Goal: Task Accomplishment & Management: Use online tool/utility

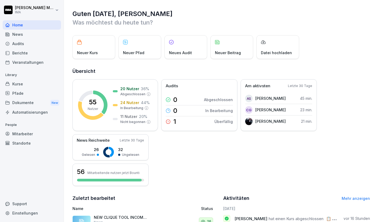
click at [15, 64] on div "Veranstaltungen" at bounding box center [32, 62] width 58 height 9
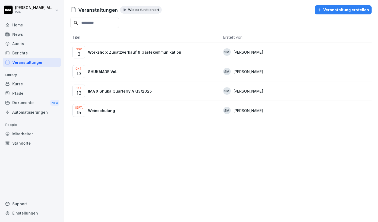
click at [114, 70] on p "SHUKAIADE Vol. I" at bounding box center [104, 72] width 32 height 6
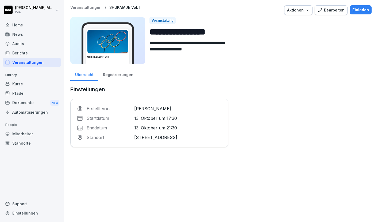
click at [111, 78] on div "Registrierungen" at bounding box center [118, 74] width 40 height 14
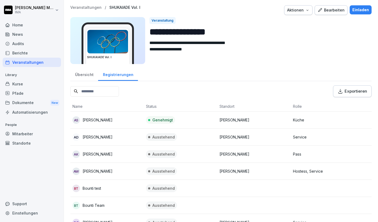
click at [82, 8] on p "Veranstaltungen" at bounding box center [85, 7] width 31 height 5
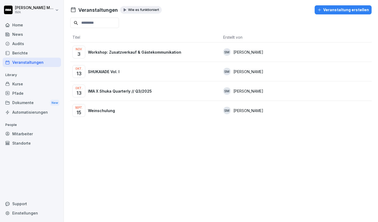
click at [111, 92] on p "IMA X Shuka Quarterly // Q3/2025" at bounding box center [120, 92] width 64 height 6
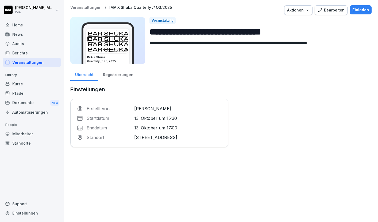
click at [121, 73] on div "Registrierungen" at bounding box center [118, 74] width 40 height 14
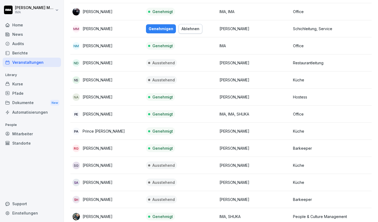
scroll to position [646, 0]
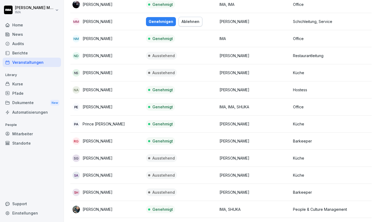
click at [161, 23] on div "Genehmigen" at bounding box center [161, 22] width 25 height 6
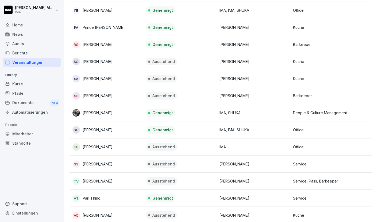
scroll to position [819, 0]
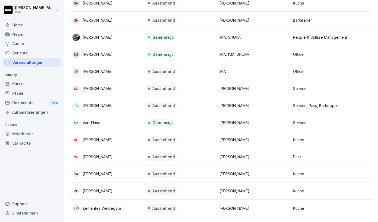
click at [19, 40] on div "Audits" at bounding box center [32, 43] width 58 height 9
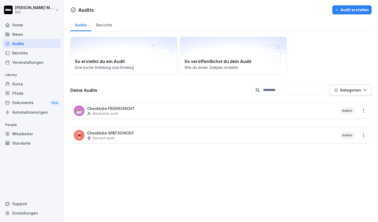
click at [309, 109] on div "☕ Checkliste FRÜHSCHICHT Mitarbeiter audit Inaktiv" at bounding box center [221, 111] width 301 height 16
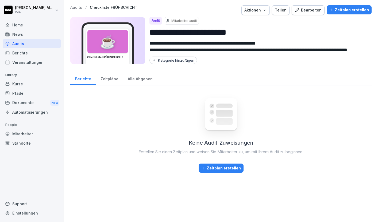
click at [105, 82] on div "Zeitpläne" at bounding box center [109, 79] width 27 height 14
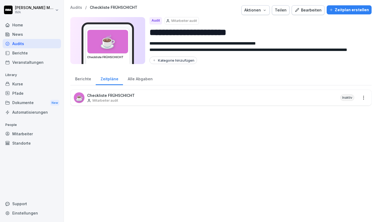
click at [133, 82] on div "Alle Abgaben" at bounding box center [140, 79] width 34 height 14
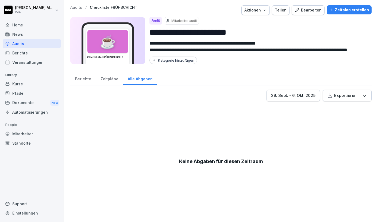
click at [78, 82] on div "Berichte" at bounding box center [82, 79] width 25 height 14
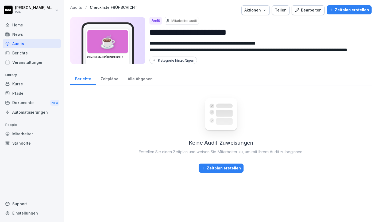
click at [317, 9] on div "Bearbeiten" at bounding box center [308, 10] width 27 height 6
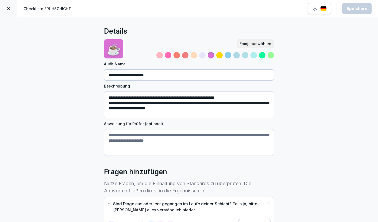
click at [8, 8] on icon at bounding box center [8, 8] width 3 height 3
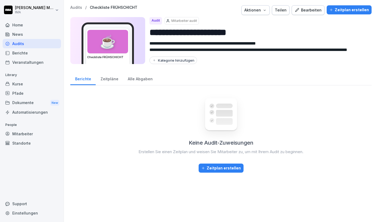
click at [229, 166] on div "Zeitplan erstellen" at bounding box center [221, 169] width 40 height 6
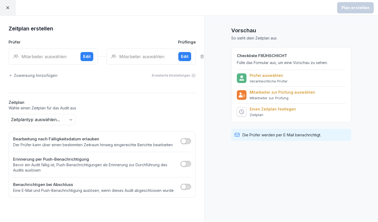
click at [265, 74] on p "Prüfer auswählen" at bounding box center [269, 75] width 38 height 5
click at [257, 82] on p "Verantwortliche Prüfer" at bounding box center [269, 81] width 38 height 4
click at [257, 99] on p "Mitarbeiter zur Prüfung" at bounding box center [283, 98] width 66 height 4
click at [256, 114] on p "Zeitplan" at bounding box center [273, 115] width 46 height 4
click at [38, 55] on div "Mitarbeiter auswählen" at bounding box center [44, 56] width 63 height 6
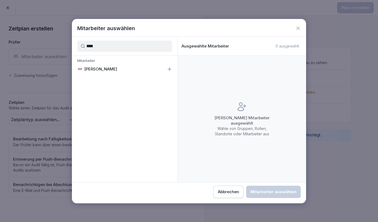
click at [114, 70] on div "MM Mungie Möller" at bounding box center [125, 69] width 106 height 10
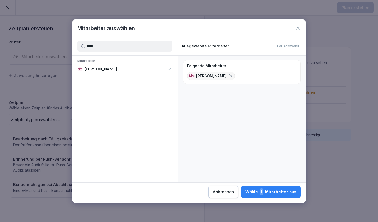
click at [117, 48] on input "****" at bounding box center [124, 46] width 95 height 11
click at [115, 68] on div "DH Dominic Herdt" at bounding box center [125, 69] width 106 height 10
click at [116, 47] on input "***" at bounding box center [124, 46] width 95 height 11
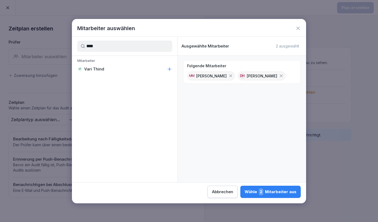
click at [110, 71] on div "VT Vari Thind" at bounding box center [125, 69] width 106 height 10
click at [109, 42] on input "****" at bounding box center [124, 46] width 95 height 11
type input "*****"
click at [105, 68] on p "Hanan Shahi" at bounding box center [100, 69] width 33 height 5
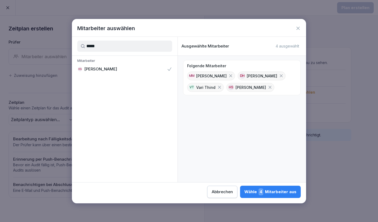
click at [276, 192] on div "Wähle 4 Mitarbeiter aus" at bounding box center [270, 192] width 52 height 7
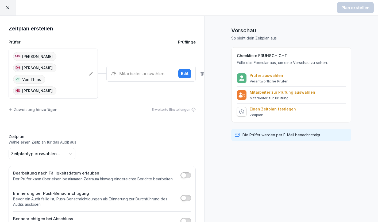
click at [130, 72] on div "Mitarbeiter auswählen Edit" at bounding box center [150, 74] width 89 height 16
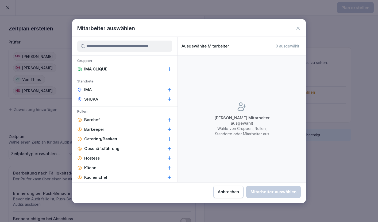
click at [232, 183] on div at bounding box center [189, 183] width 234 height 0
click at [230, 192] on div "Abbrechen" at bounding box center [228, 192] width 21 height 6
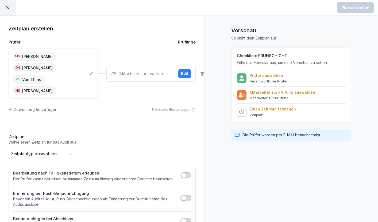
click at [26, 66] on p "Dominic Herdt" at bounding box center [37, 68] width 30 height 6
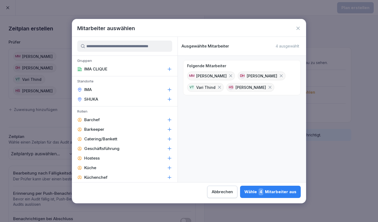
click at [218, 86] on icon at bounding box center [219, 87] width 5 height 5
click at [280, 76] on icon at bounding box center [281, 76] width 3 height 3
click at [280, 75] on icon at bounding box center [281, 76] width 3 height 3
click at [253, 188] on button "Wähle 1 Mitarbeiter aus" at bounding box center [271, 192] width 60 height 12
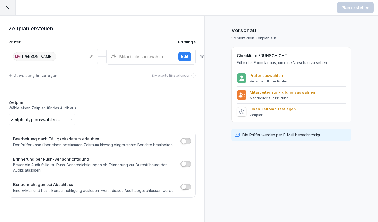
click at [121, 56] on div "Mitarbeiter auswählen" at bounding box center [142, 56] width 63 height 6
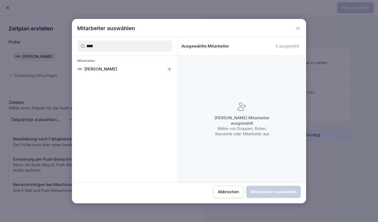
type input "****"
click at [133, 69] on div "MM Mungie Möller" at bounding box center [125, 69] width 106 height 10
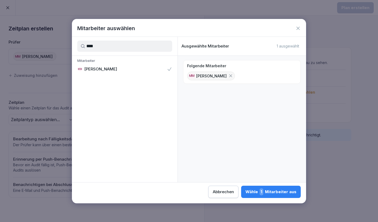
click at [282, 192] on div "Wähle 1 Mitarbeiter aus" at bounding box center [270, 192] width 51 height 7
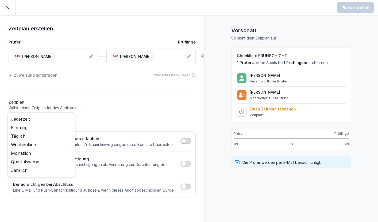
click at [60, 118] on body "Plan erstellen Zeitplan erstellen Prüfer Prüflinge MM Mungie Möller MM Mungie M…" at bounding box center [189, 111] width 378 height 222
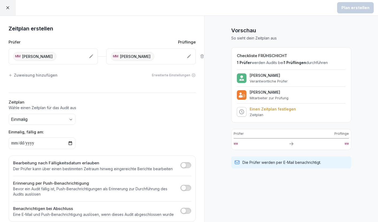
scroll to position [8, 0]
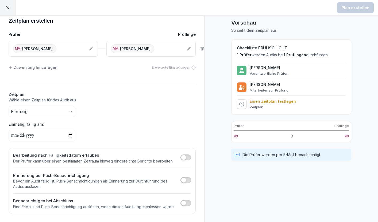
click at [69, 136] on input "date" at bounding box center [42, 136] width 67 height 12
type input "**********"
click at [68, 47] on div "MM Mungie Möller" at bounding box center [49, 48] width 72 height 9
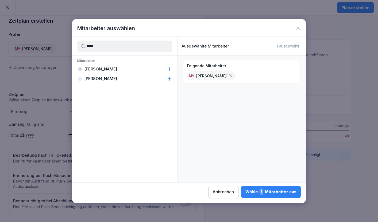
type input "****"
click at [98, 80] on p "Sara Milanovska" at bounding box center [100, 78] width 33 height 5
click at [257, 193] on div "Wähle 2 Mitarbeiter aus" at bounding box center [271, 192] width 52 height 7
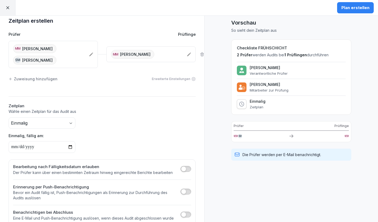
scroll to position [19, 0]
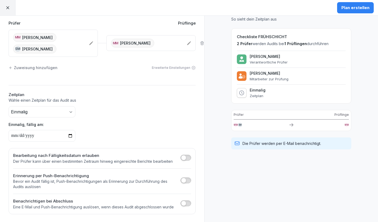
click at [190, 178] on button "button" at bounding box center [185, 181] width 11 height 6
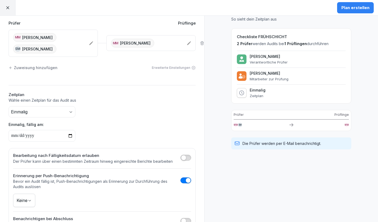
scroll to position [37, 0]
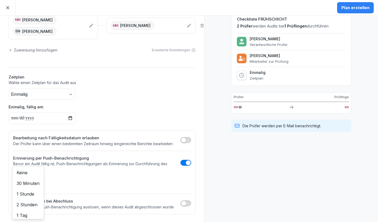
click at [25, 178] on body "**********" at bounding box center [189, 111] width 378 height 222
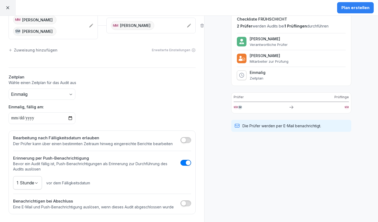
click at [189, 203] on button "button" at bounding box center [185, 204] width 11 height 6
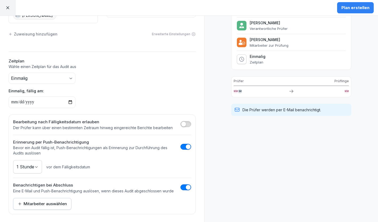
click at [36, 204] on div "Mitarbeiter auswählen" at bounding box center [42, 204] width 49 height 6
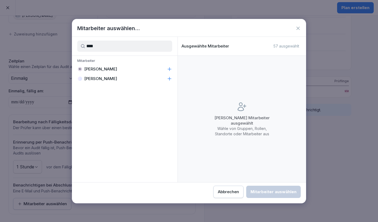
type input "****"
click at [137, 76] on div "Sara Milanovska" at bounding box center [125, 79] width 106 height 10
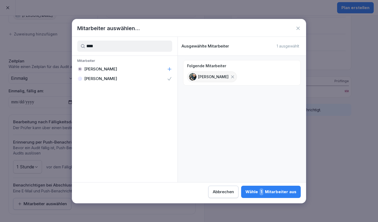
click at [266, 191] on div "Wähle 1 Mitarbeiter aus" at bounding box center [270, 192] width 51 height 7
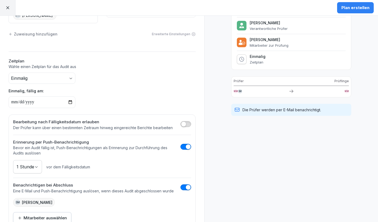
scroll to position [67, 0]
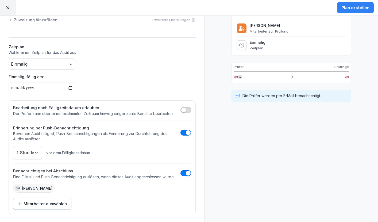
click at [355, 7] on div "Plan erstellen" at bounding box center [355, 8] width 28 height 6
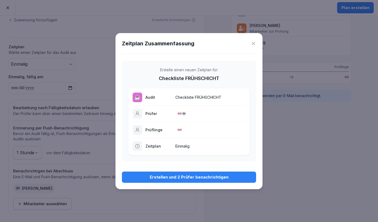
click at [182, 178] on div "Erstellen und 2 Prüfer benachrichtigen" at bounding box center [189, 178] width 126 height 6
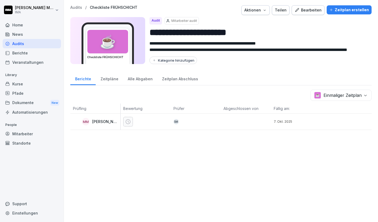
click at [75, 6] on p "Audits" at bounding box center [76, 7] width 12 height 5
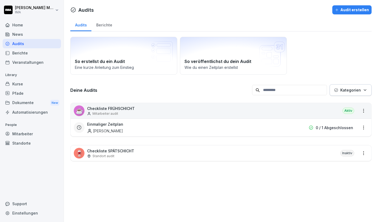
click at [117, 159] on div "🍷 Checkliste SPÄTSCHICHT Standort audit Inaktiv" at bounding box center [221, 154] width 301 height 16
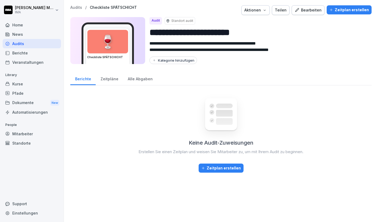
click at [233, 167] on div "Zeitplan erstellen" at bounding box center [221, 169] width 40 height 6
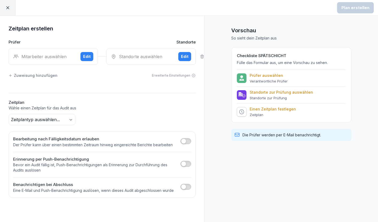
click at [54, 52] on div "Mitarbeiter auswählen Edit" at bounding box center [53, 57] width 89 height 16
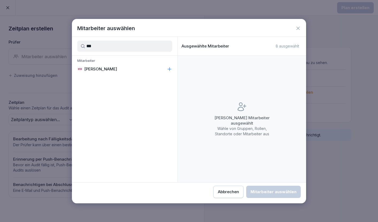
click at [95, 70] on p "[PERSON_NAME]" at bounding box center [100, 69] width 33 height 5
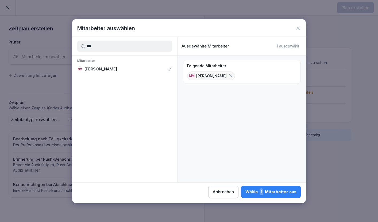
click at [121, 49] on input "***" at bounding box center [124, 46] width 95 height 11
type input "****"
click at [120, 81] on div "Sara Milanovska" at bounding box center [125, 79] width 106 height 10
click at [259, 191] on div "Wähle 2 Mitarbeiter aus" at bounding box center [271, 192] width 52 height 7
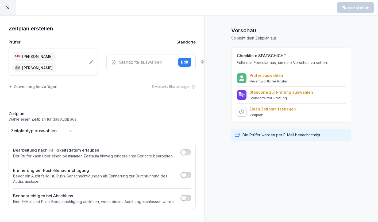
click at [127, 66] on div "Standorte auswählen Edit" at bounding box center [150, 62] width 89 height 16
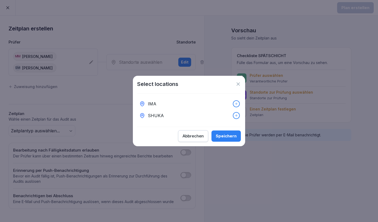
click at [201, 135] on div "Abbrechen" at bounding box center [193, 136] width 21 height 6
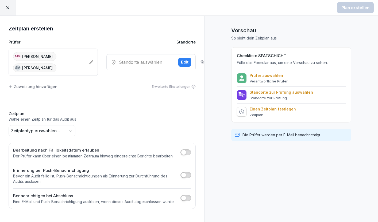
click at [184, 61] on div "Edit" at bounding box center [184, 62] width 7 height 6
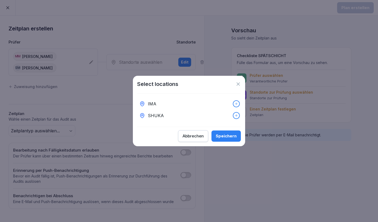
click at [240, 82] on icon at bounding box center [238, 84] width 5 height 5
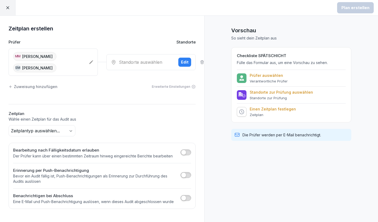
click at [48, 132] on body "Plan erstellen Zeitplan erstellen Prüfer Standorte MM Mungie Möller SM Sara Mil…" at bounding box center [189, 111] width 378 height 222
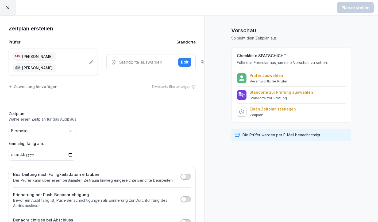
click at [71, 155] on input "date" at bounding box center [42, 155] width 67 height 12
type input "**********"
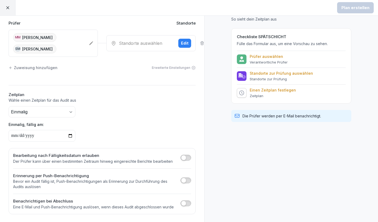
click at [186, 179] on span "button" at bounding box center [183, 180] width 5 height 5
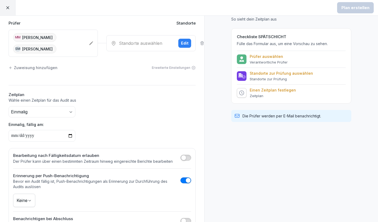
scroll to position [37, 0]
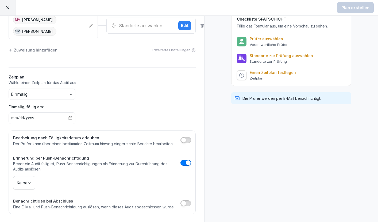
click at [25, 179] on body "**********" at bounding box center [189, 111] width 378 height 222
click at [186, 202] on button "button" at bounding box center [185, 204] width 11 height 6
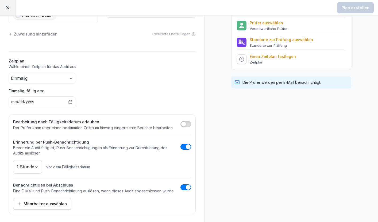
click at [44, 204] on div "Mitarbeiter auswählen" at bounding box center [42, 204] width 49 height 6
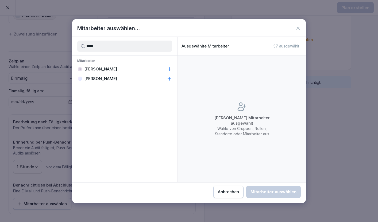
type input "****"
click at [156, 78] on div "Sara Milanovska" at bounding box center [125, 79] width 106 height 10
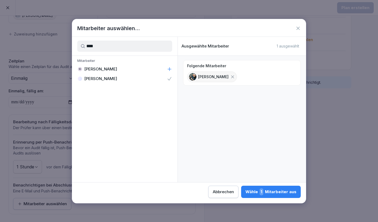
click at [276, 193] on div "Wähle 1 Mitarbeiter aus" at bounding box center [270, 192] width 51 height 7
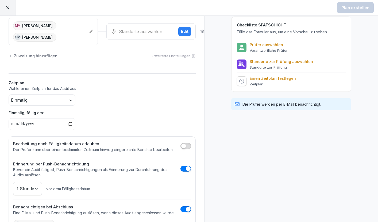
scroll to position [0, 0]
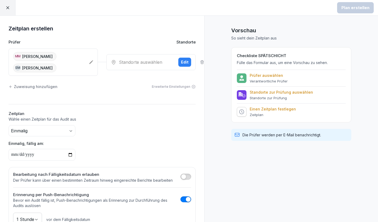
click at [9, 7] on icon at bounding box center [7, 7] width 5 height 5
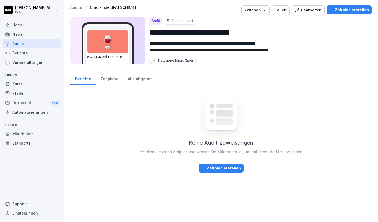
click at [73, 5] on p "Audits" at bounding box center [76, 7] width 12 height 5
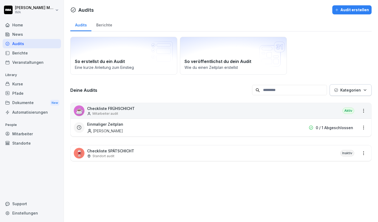
click at [364, 108] on html "Sara Milanovska IMA Home News Audits Berichte Veranstaltungen Library Kurse Pfa…" at bounding box center [189, 111] width 378 height 222
click at [279, 194] on html "Sara Milanovska IMA Home News Audits Berichte Veranstaltungen Library Kurse Pfa…" at bounding box center [189, 111] width 378 height 222
click at [300, 152] on div "🍷 Checkliste SPÄTSCHICHT Standort audit Inaktiv" at bounding box center [221, 154] width 301 height 16
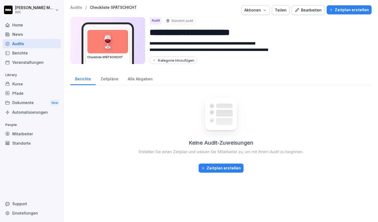
click at [343, 13] on div "Zeitplan erstellen" at bounding box center [349, 10] width 40 height 6
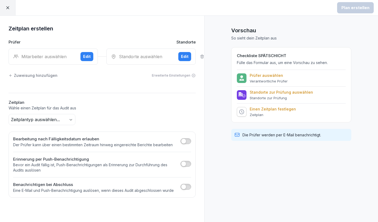
click at [7, 8] on icon at bounding box center [7, 7] width 3 height 3
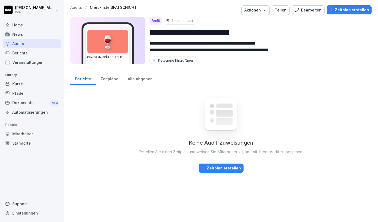
click at [116, 80] on div "Zeitpläne" at bounding box center [109, 79] width 27 height 14
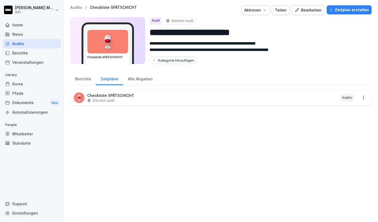
click at [136, 78] on div "Alle Abgaben" at bounding box center [140, 79] width 34 height 14
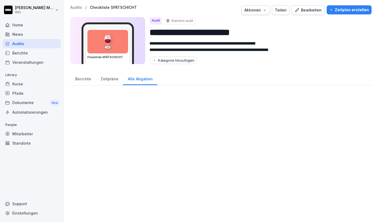
click at [101, 79] on div "Zeitpläne" at bounding box center [109, 79] width 27 height 14
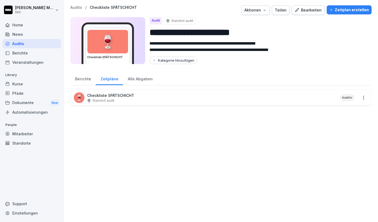
click at [105, 95] on p "Checkliste SPÄTSCHICHT" at bounding box center [110, 96] width 47 height 6
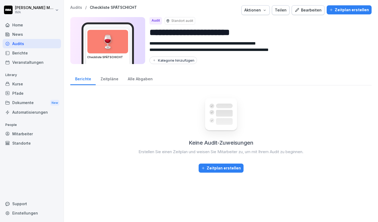
click at [308, 10] on div "Bearbeiten" at bounding box center [308, 10] width 27 height 6
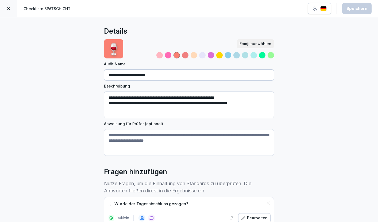
click at [145, 103] on textarea "**********" at bounding box center [189, 105] width 170 height 27
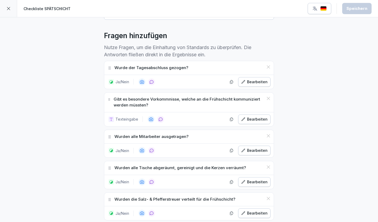
scroll to position [138, 0]
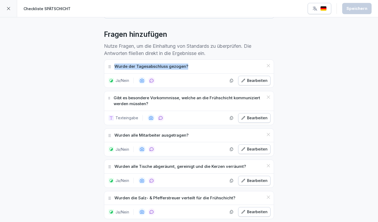
drag, startPoint x: 188, startPoint y: 66, endPoint x: 114, endPoint y: 67, distance: 74.3
click at [114, 67] on div "Wurde der Tagesabschluss gezogen?" at bounding box center [189, 67] width 170 height 14
copy p "Wurde der Tagesabschluss gezogen?"
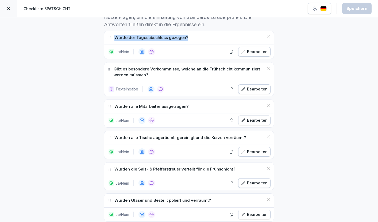
scroll to position [175, 0]
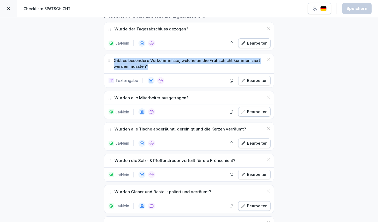
drag, startPoint x: 114, startPoint y: 60, endPoint x: 149, endPoint y: 67, distance: 36.2
click at [149, 67] on p "Gibt es besondere Vorkommnisse, welche an die Frühschicht kommuniziert werden m…" at bounding box center [189, 64] width 150 height 12
copy p "Gibt es besondere Vorkommnisse, welche an die Frühschicht kommuniziert werden m…"
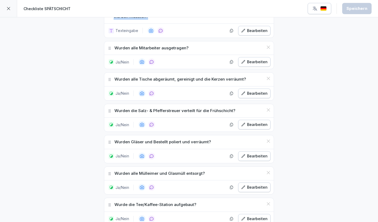
scroll to position [225, 0]
drag, startPoint x: 114, startPoint y: 47, endPoint x: 187, endPoint y: 47, distance: 73.0
click at [187, 47] on div "Wurden alle Mitarbeiter ausgetragen?" at bounding box center [189, 48] width 170 height 14
copy p "Wurden alle Mitarbeiter ausgetragen?"
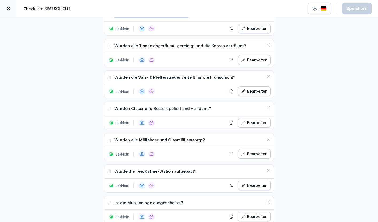
scroll to position [264, 0]
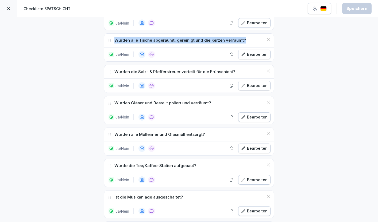
drag, startPoint x: 115, startPoint y: 42, endPoint x: 243, endPoint y: 40, distance: 128.4
click at [243, 40] on div "Wurden alle Tische abgeräumt, gereinigt und die Kerzen verräumt?" at bounding box center [189, 41] width 170 height 14
copy p "Wurden alle Tische abgeräumt, gereinigt und die Kerzen verräumt?"
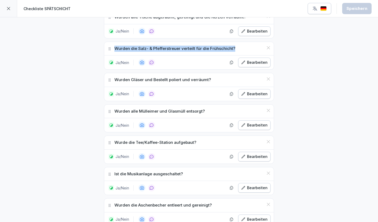
drag, startPoint x: 114, startPoint y: 48, endPoint x: 233, endPoint y: 47, distance: 118.7
click at [233, 47] on div "Wurden die Salz- & Pfefferstreuer verteilt für die Frühschicht?" at bounding box center [189, 49] width 170 height 14
copy p "Wurden die Salz- & Pfefferstreuer verteilt für die Frühschicht?"
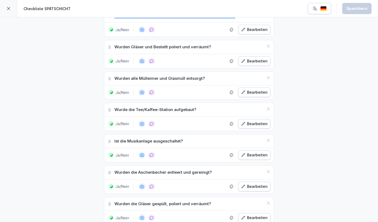
scroll to position [323, 0]
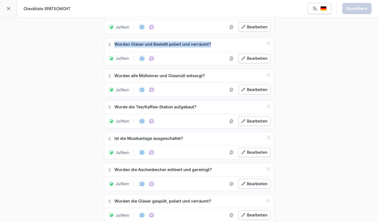
drag, startPoint x: 114, startPoint y: 44, endPoint x: 211, endPoint y: 43, distance: 96.3
click at [211, 43] on div "Wurden Gläser und Bestellt poliert und verräumt?" at bounding box center [189, 45] width 170 height 14
copy p "Wurden Gläser und Bestellt poliert und verräumt?"
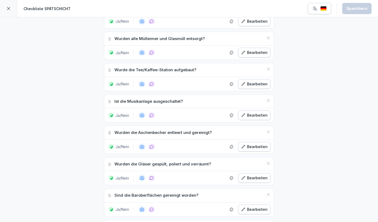
scroll to position [361, 0]
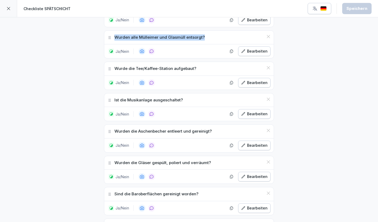
drag, startPoint x: 115, startPoint y: 37, endPoint x: 203, endPoint y: 37, distance: 87.4
click at [203, 37] on div "Wurden alle Mülleimer und Glasmüll entsorgt?" at bounding box center [189, 38] width 170 height 14
copy p "Wurden alle Mülleimer und Glasmüll entsorgt?"
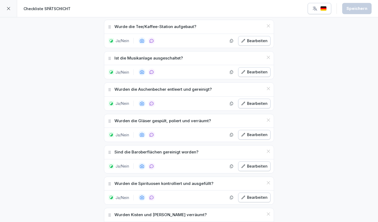
scroll to position [406, 0]
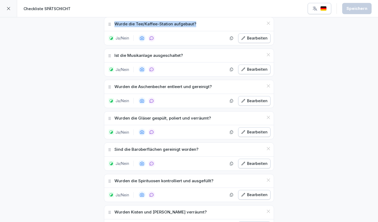
drag, startPoint x: 114, startPoint y: 24, endPoint x: 194, endPoint y: 22, distance: 80.0
click at [194, 22] on div "Wurde die Tee/Kaffee-Station aufgebaut?" at bounding box center [189, 24] width 170 height 14
copy p "Wurde die Tee/Kaffee-Station aufgebaut?"
drag, startPoint x: 114, startPoint y: 55, endPoint x: 186, endPoint y: 57, distance: 72.2
click at [186, 57] on div "Ist die Musikanlage ausgeschaltet?" at bounding box center [189, 56] width 170 height 14
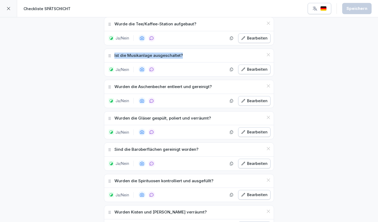
copy p "Ist die Musikanlage ausgeschaltet?"
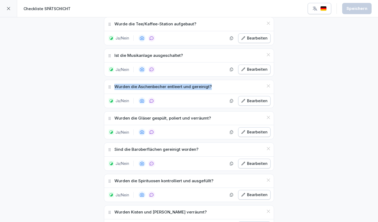
drag, startPoint x: 113, startPoint y: 86, endPoint x: 218, endPoint y: 86, distance: 105.1
click at [218, 86] on div "Wurden die Aschenbecher entleert und gereinigt?" at bounding box center [189, 87] width 170 height 14
copy p "Wurden die Aschenbecher entleert und gereinigt?"
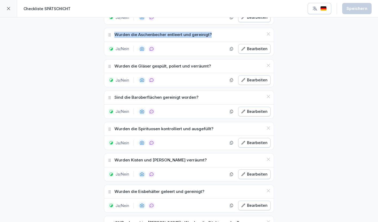
scroll to position [461, 0]
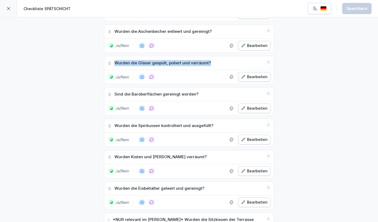
drag, startPoint x: 114, startPoint y: 62, endPoint x: 212, endPoint y: 63, distance: 98.4
click at [213, 63] on div "Wurden die Gläser gespült, poliert und verräumt?" at bounding box center [189, 63] width 170 height 14
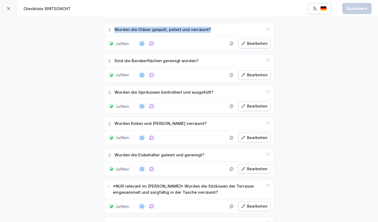
scroll to position [495, 0]
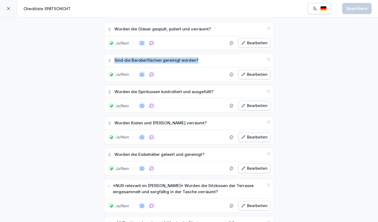
drag, startPoint x: 114, startPoint y: 60, endPoint x: 205, endPoint y: 58, distance: 90.9
click at [205, 58] on div "Sind die Baroberflächen gereinigt worden?" at bounding box center [189, 61] width 170 height 14
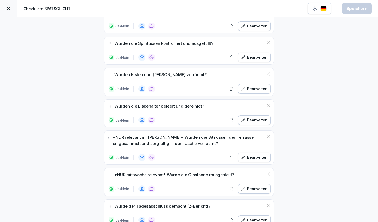
scroll to position [548, 0]
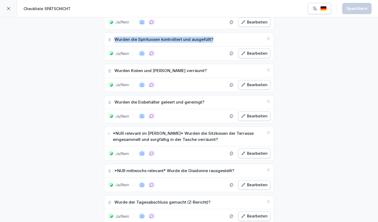
drag, startPoint x: 115, startPoint y: 38, endPoint x: 213, endPoint y: 37, distance: 98.7
click at [213, 37] on div "Wurden die Spirituosen kontrolliert und ausgefüllt?" at bounding box center [189, 40] width 170 height 14
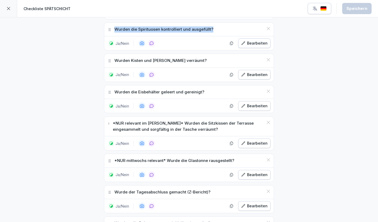
scroll to position [560, 0]
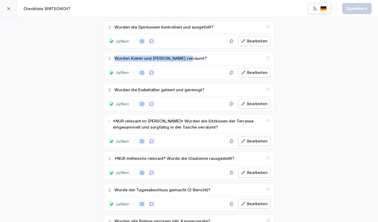
drag, startPoint x: 114, startPoint y: 58, endPoint x: 188, endPoint y: 57, distance: 73.8
click at [188, 57] on div "Wurden Kisten und Leergut verräumt?" at bounding box center [189, 59] width 170 height 14
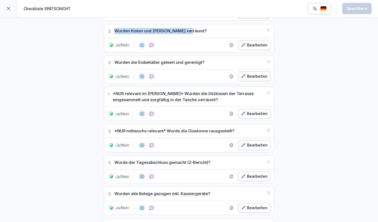
scroll to position [592, 0]
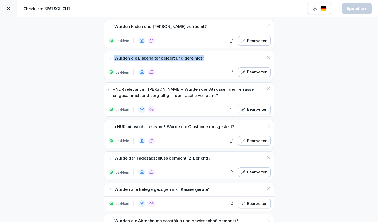
drag, startPoint x: 114, startPoint y: 57, endPoint x: 202, endPoint y: 58, distance: 88.5
click at [202, 58] on div "Wurden die Eisbehälter geleert und gereinigt?" at bounding box center [189, 59] width 170 height 14
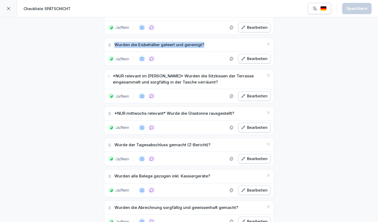
scroll to position [617, 0]
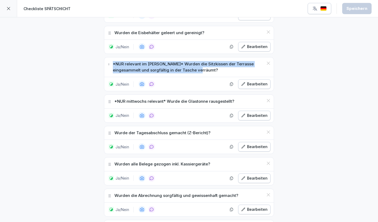
drag, startPoint x: 113, startPoint y: 64, endPoint x: 198, endPoint y: 73, distance: 85.5
click at [198, 73] on div "*NUR relevant im Sommer* Wurden die Sitzkissen der Terrasse eingesammelt und so…" at bounding box center [189, 67] width 170 height 20
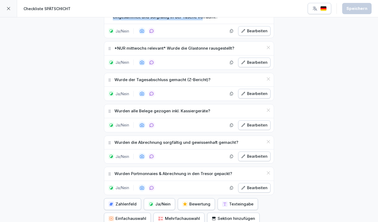
scroll to position [671, 0]
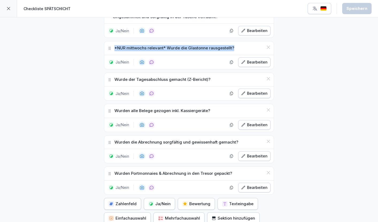
drag, startPoint x: 115, startPoint y: 48, endPoint x: 234, endPoint y: 47, distance: 119.8
click at [234, 47] on div "*NUR mittwochs relevant* Wurde die Glastonne rausgestellt?" at bounding box center [189, 48] width 170 height 14
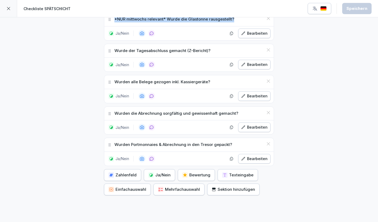
scroll to position [700, 0]
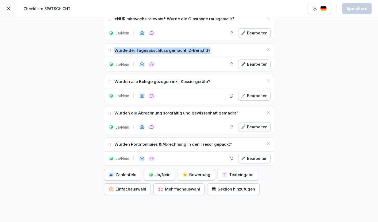
drag, startPoint x: 114, startPoint y: 50, endPoint x: 232, endPoint y: 51, distance: 117.7
click at [232, 52] on div "Wurde der Tagesabschluss gemacht (Z-Bericht)?" at bounding box center [189, 51] width 170 height 14
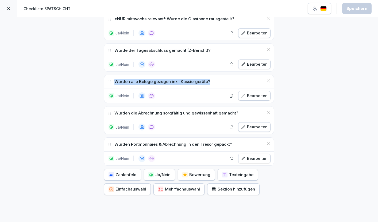
drag, startPoint x: 115, startPoint y: 82, endPoint x: 212, endPoint y: 80, distance: 97.1
click at [212, 81] on div "Wurden alle Belege gezogen inkl. Kassiergeräte?" at bounding box center [189, 82] width 170 height 14
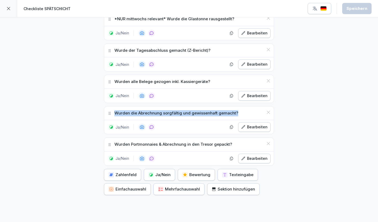
drag, startPoint x: 114, startPoint y: 112, endPoint x: 237, endPoint y: 111, distance: 122.7
click at [237, 111] on div "Wurden die Abrechnung sorgfältig und gewissenhaft gemacht?" at bounding box center [189, 114] width 170 height 14
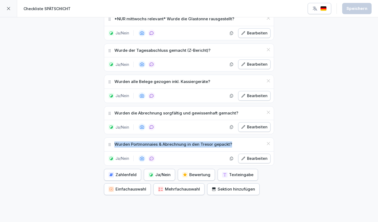
drag, startPoint x: 115, startPoint y: 145, endPoint x: 238, endPoint y: 146, distance: 123.0
click at [238, 146] on div "Wurden Portmonnaies & Abrechnung in den Tresor gepackt?" at bounding box center [189, 145] width 170 height 14
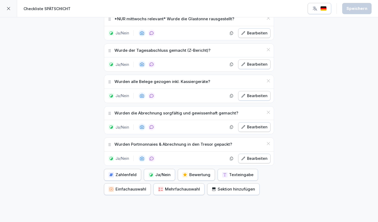
click at [10, 11] on div at bounding box center [8, 8] width 17 height 17
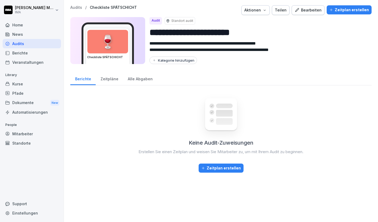
click at [76, 7] on p "Audits" at bounding box center [76, 7] width 12 height 5
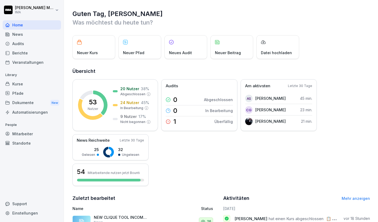
click at [22, 45] on div "Audits" at bounding box center [32, 43] width 58 height 9
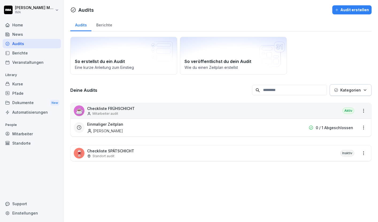
click at [352, 9] on div "Audit erstellen" at bounding box center [352, 10] width 34 height 6
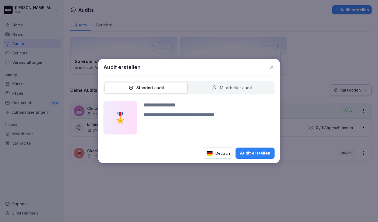
click at [235, 88] on div "Mitarbeiter audit" at bounding box center [232, 88] width 40 height 6
click at [175, 106] on input at bounding box center [209, 105] width 131 height 8
type input "**********"
click at [248, 152] on div "Audit erstellen" at bounding box center [255, 154] width 30 height 6
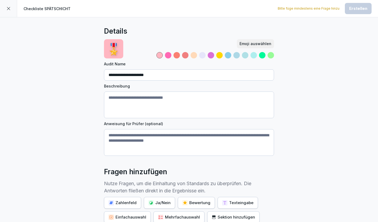
click at [116, 47] on p "🎖️" at bounding box center [114, 49] width 14 height 17
click at [111, 63] on label "Audit Name" at bounding box center [189, 64] width 170 height 6
click at [111, 70] on input "**********" at bounding box center [189, 75] width 170 height 11
click at [257, 42] on div "Emoji auswählen" at bounding box center [256, 44] width 32 height 6
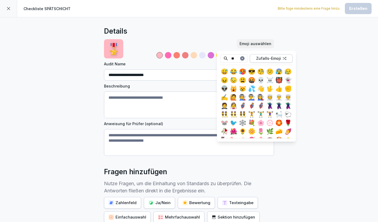
type input "*"
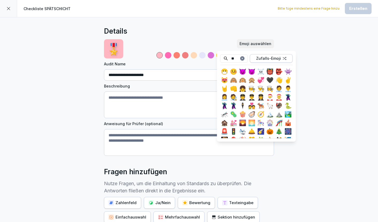
type input "*"
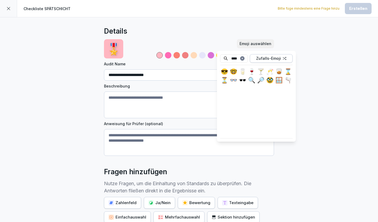
type input "****"
click at [252, 71] on div "🍷" at bounding box center [252, 71] width 9 height 9
click at [261, 72] on div "🍸" at bounding box center [261, 71] width 9 height 9
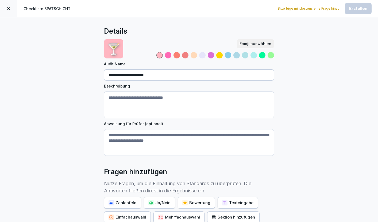
click at [201, 33] on div "Details" at bounding box center [189, 31] width 170 height 11
click at [263, 57] on div at bounding box center [262, 55] width 6 height 6
click at [136, 99] on textarea "Beschreibung" at bounding box center [189, 105] width 170 height 27
paste textarea "**********"
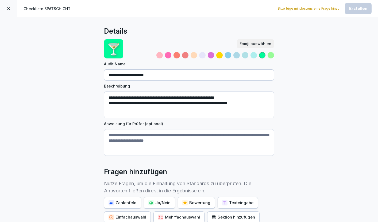
type textarea "**********"
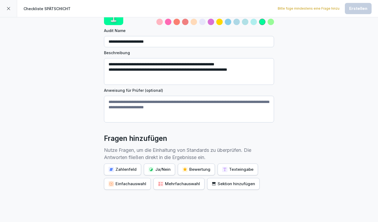
scroll to position [55, 0]
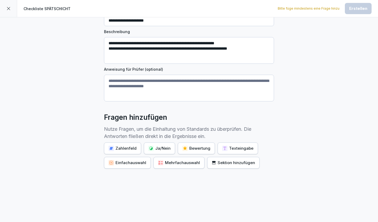
click at [156, 150] on div "Ja/Nein" at bounding box center [159, 149] width 22 height 6
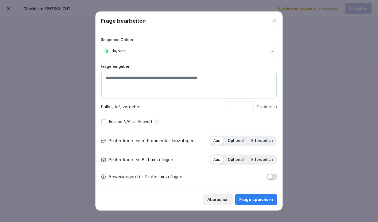
click at [133, 82] on textarea at bounding box center [188, 85] width 175 height 27
paste textarea "**********"
type textarea "**********"
type input "*"
click at [246, 109] on input "*" at bounding box center [240, 106] width 27 height 11
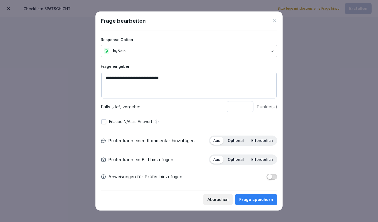
click at [236, 142] on p "Optional" at bounding box center [236, 141] width 16 height 5
click at [233, 161] on p "Optional" at bounding box center [236, 159] width 16 height 5
click at [258, 201] on div "Frage speichern" at bounding box center [256, 200] width 34 height 6
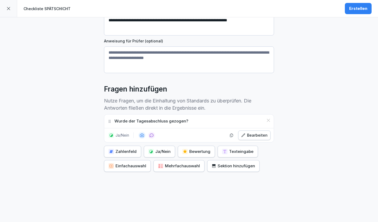
scroll to position [85, 0]
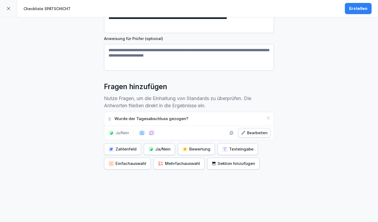
click at [237, 151] on div "Texteingabe" at bounding box center [237, 150] width 31 height 6
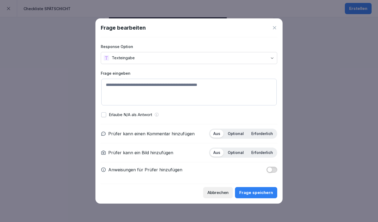
click at [156, 86] on textarea at bounding box center [188, 92] width 175 height 27
paste textarea "**********"
type textarea "**********"
click at [243, 136] on p "Optional" at bounding box center [236, 134] width 16 height 5
click at [238, 153] on p "Optional" at bounding box center [236, 153] width 16 height 5
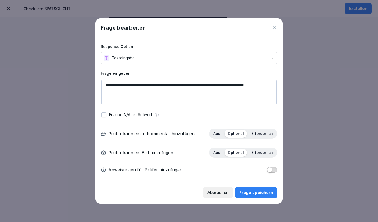
click at [255, 191] on div "Frage speichern" at bounding box center [256, 193] width 34 height 6
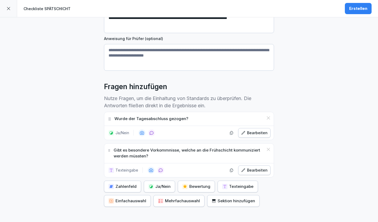
scroll to position [123, 0]
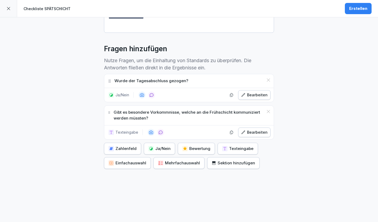
click at [153, 148] on div "Ja/Nein" at bounding box center [159, 149] width 22 height 6
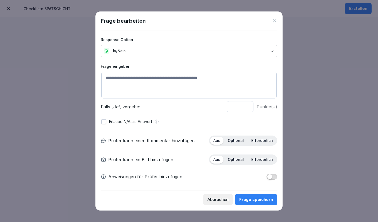
click at [139, 79] on textarea at bounding box center [188, 85] width 175 height 27
paste textarea "**********"
type textarea "**********"
type input "*"
click at [247, 108] on input "*" at bounding box center [240, 106] width 27 height 11
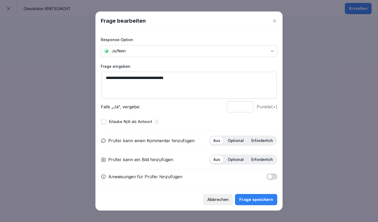
click at [239, 139] on p "Optional" at bounding box center [236, 141] width 16 height 5
click at [237, 158] on p "Optional" at bounding box center [236, 159] width 16 height 5
click at [249, 200] on div "Frage speichern" at bounding box center [256, 200] width 34 height 6
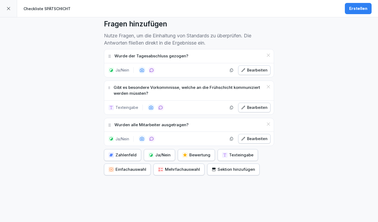
scroll to position [155, 0]
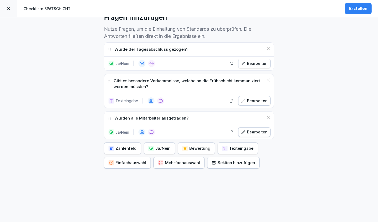
click at [154, 147] on div "Ja/Nein" at bounding box center [159, 149] width 22 height 6
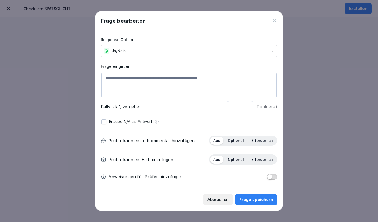
click at [146, 80] on textarea at bounding box center [188, 85] width 175 height 27
paste textarea "**********"
type textarea "**********"
type input "*"
click at [247, 109] on input "*" at bounding box center [240, 106] width 27 height 11
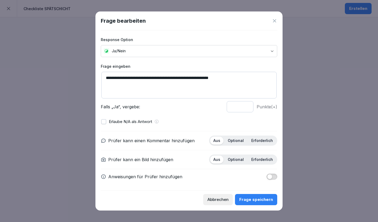
click at [237, 139] on p "Optional" at bounding box center [236, 141] width 16 height 5
click at [237, 162] on div "Optional" at bounding box center [236, 160] width 22 height 8
click at [253, 199] on div "Frage speichern" at bounding box center [256, 200] width 34 height 6
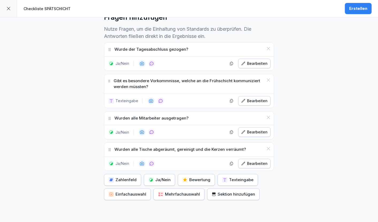
scroll to position [186, 0]
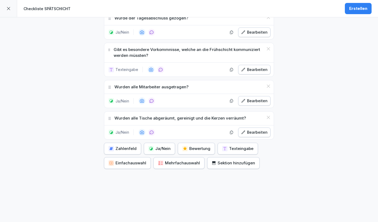
click at [162, 149] on div "Ja/Nein" at bounding box center [159, 149] width 22 height 6
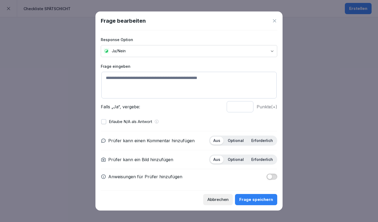
click at [155, 83] on textarea at bounding box center [188, 85] width 175 height 27
paste textarea "**********"
click at [171, 78] on textarea "**********" at bounding box center [188, 85] width 175 height 27
click at [170, 79] on textarea "**********" at bounding box center [188, 85] width 175 height 27
click at [190, 79] on textarea "**********" at bounding box center [188, 85] width 175 height 27
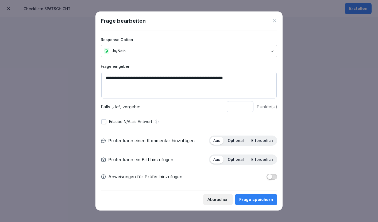
type textarea "**********"
type input "*"
click at [247, 108] on input "*" at bounding box center [240, 106] width 27 height 11
click at [238, 139] on p "Optional" at bounding box center [236, 141] width 16 height 5
click at [238, 161] on p "Optional" at bounding box center [236, 159] width 16 height 5
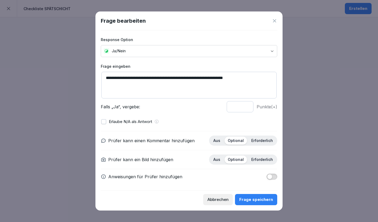
click at [252, 201] on div "Frage speichern" at bounding box center [256, 200] width 34 height 6
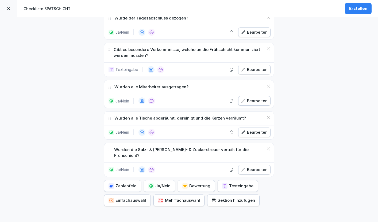
click at [160, 180] on button "Ja/Nein" at bounding box center [159, 186] width 31 height 12
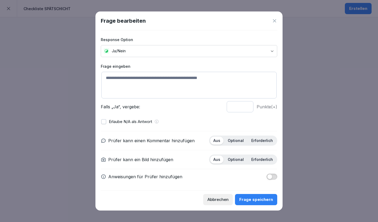
click at [155, 74] on textarea at bounding box center [188, 85] width 175 height 27
paste textarea "**********"
click at [157, 79] on textarea "**********" at bounding box center [188, 85] width 175 height 27
type textarea "**********"
type input "*"
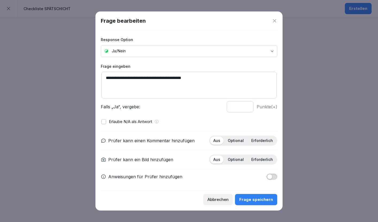
click at [246, 108] on input "*" at bounding box center [240, 106] width 27 height 11
click at [236, 142] on p "Optional" at bounding box center [236, 141] width 16 height 5
click at [236, 157] on div "Optional" at bounding box center [236, 160] width 22 height 8
click at [253, 199] on div "Frage speichern" at bounding box center [256, 200] width 34 height 6
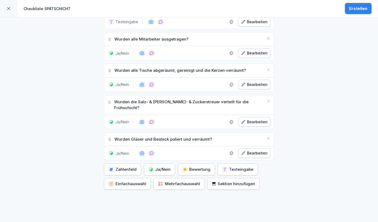
scroll to position [249, 0]
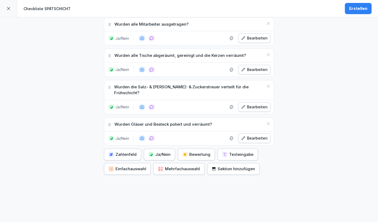
click at [150, 153] on icon "button" at bounding box center [151, 155] width 4 height 4
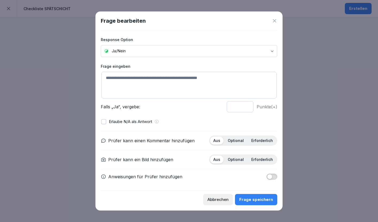
click at [145, 77] on textarea at bounding box center [188, 85] width 175 height 27
paste textarea "**********"
type textarea "**********"
type input "*"
click at [247, 108] on input "*" at bounding box center [240, 106] width 27 height 11
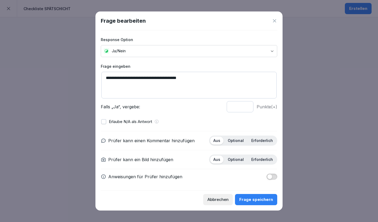
click at [237, 142] on p "Optional" at bounding box center [236, 141] width 16 height 5
click at [237, 159] on p "Optional" at bounding box center [236, 159] width 16 height 5
click at [250, 200] on div "Frage speichern" at bounding box center [256, 200] width 34 height 6
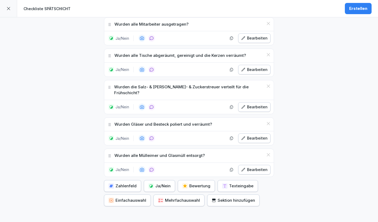
scroll to position [280, 0]
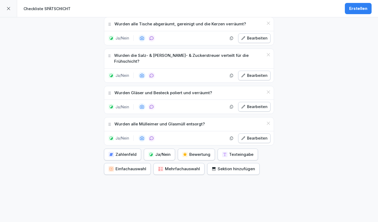
click at [154, 152] on div "Ja/Nein" at bounding box center [159, 155] width 22 height 6
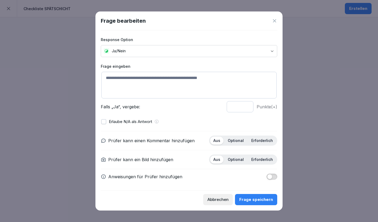
click at [118, 81] on textarea at bounding box center [188, 85] width 175 height 27
paste textarea "**********"
type textarea "**********"
type input "*"
click at [247, 108] on input "*" at bounding box center [240, 106] width 27 height 11
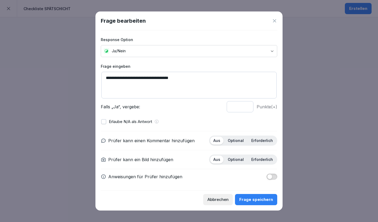
click at [238, 140] on p "Optional" at bounding box center [236, 141] width 16 height 5
click at [237, 159] on p "Optional" at bounding box center [236, 159] width 16 height 5
click at [257, 201] on div "Frage speichern" at bounding box center [256, 200] width 34 height 6
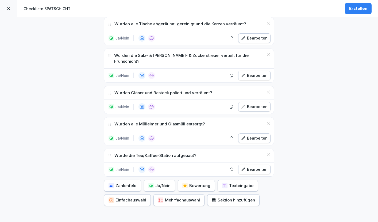
scroll to position [312, 0]
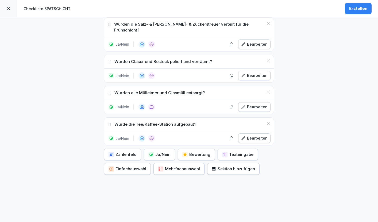
click at [153, 152] on div "Ja/Nein" at bounding box center [159, 155] width 22 height 6
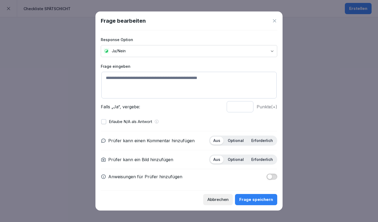
click at [146, 82] on textarea at bounding box center [188, 85] width 175 height 27
paste textarea "**********"
type textarea "**********"
type input "*"
click at [247, 108] on input "*" at bounding box center [240, 106] width 27 height 11
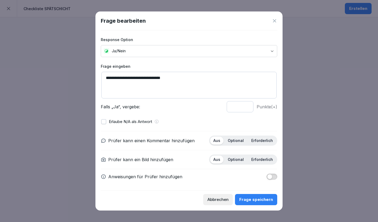
click at [237, 141] on p "Optional" at bounding box center [236, 141] width 16 height 5
click at [236, 160] on p "Optional" at bounding box center [236, 159] width 16 height 5
click at [251, 201] on div "Frage speichern" at bounding box center [256, 200] width 34 height 6
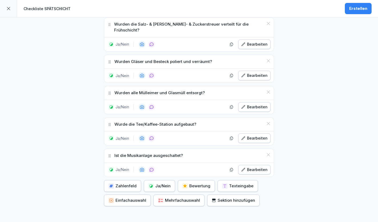
scroll to position [343, 0]
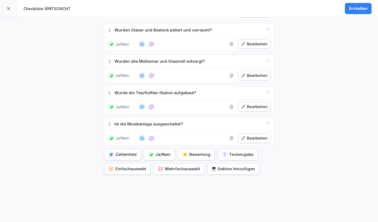
click at [155, 152] on div "Ja/Nein" at bounding box center [159, 155] width 22 height 6
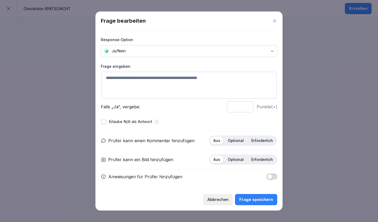
click at [159, 78] on textarea at bounding box center [188, 85] width 175 height 27
paste textarea "**********"
type textarea "**********"
type input "*"
click at [248, 108] on input "*" at bounding box center [240, 106] width 27 height 11
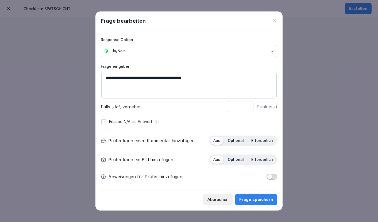
click at [235, 142] on p "Optional" at bounding box center [236, 141] width 16 height 5
click at [237, 159] on p "Optional" at bounding box center [236, 159] width 16 height 5
click at [250, 202] on div "Frage speichern" at bounding box center [256, 200] width 34 height 6
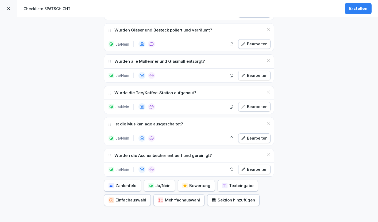
click at [156, 183] on div "Ja/Nein" at bounding box center [159, 186] width 22 height 6
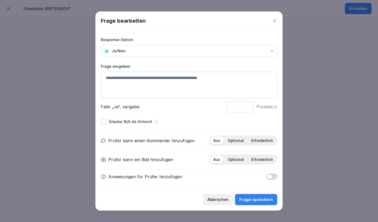
click at [144, 82] on textarea at bounding box center [188, 85] width 175 height 27
paste textarea "**********"
type textarea "**********"
type input "*"
click at [246, 109] on input "*" at bounding box center [240, 106] width 27 height 11
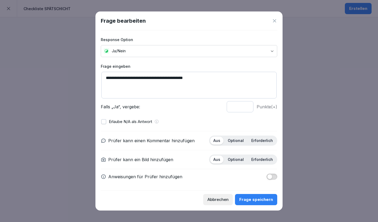
click at [238, 144] on div "Optional" at bounding box center [236, 141] width 22 height 8
click at [238, 156] on div "Optional" at bounding box center [236, 160] width 22 height 8
click at [251, 202] on div "Frage speichern" at bounding box center [256, 200] width 34 height 6
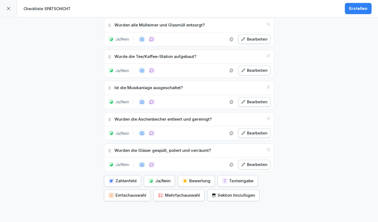
scroll to position [406, 0]
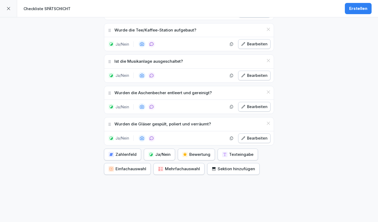
click at [160, 152] on div "Ja/Nein" at bounding box center [159, 155] width 22 height 6
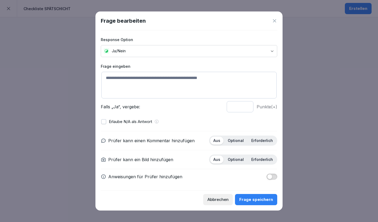
click at [142, 76] on textarea at bounding box center [188, 85] width 175 height 27
paste textarea "**********"
type textarea "**********"
type input "*"
click at [247, 107] on input "*" at bounding box center [240, 106] width 27 height 11
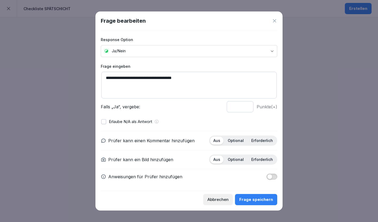
click at [236, 141] on p "Optional" at bounding box center [236, 141] width 16 height 5
click at [237, 163] on div "Optional" at bounding box center [236, 160] width 22 height 8
click at [245, 198] on div "Frage speichern" at bounding box center [256, 200] width 34 height 6
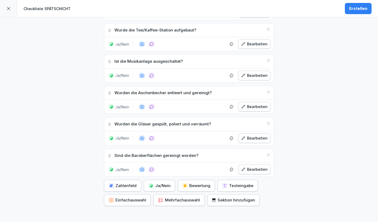
scroll to position [437, 0]
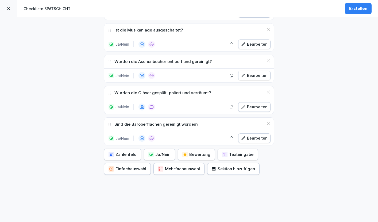
click at [159, 152] on div "Ja/Nein" at bounding box center [159, 155] width 22 height 6
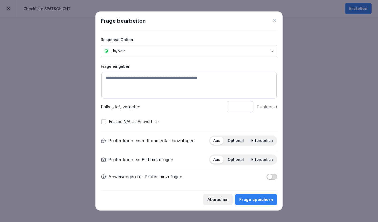
click at [139, 84] on textarea at bounding box center [188, 85] width 175 height 27
paste textarea "**********"
type textarea "**********"
type input "*"
click at [247, 107] on input "*" at bounding box center [240, 106] width 27 height 11
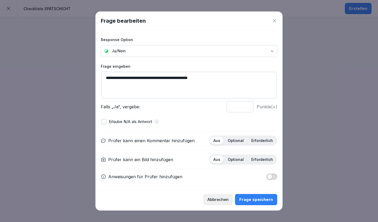
click at [236, 141] on p "Optional" at bounding box center [236, 141] width 16 height 5
click at [236, 161] on p "Optional" at bounding box center [236, 159] width 16 height 5
click at [248, 199] on div "Frage speichern" at bounding box center [256, 200] width 34 height 6
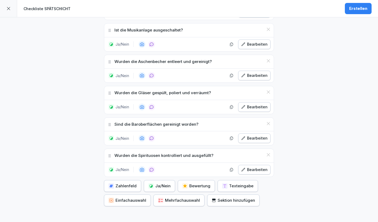
scroll to position [469, 0]
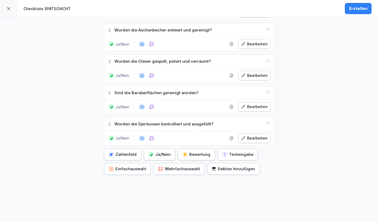
click at [152, 152] on div "button" at bounding box center [150, 154] width 5 height 5
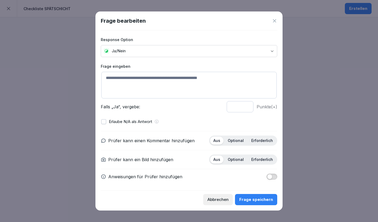
click at [140, 82] on textarea at bounding box center [188, 85] width 175 height 27
paste textarea "**********"
type textarea "**********"
type input "*"
click at [246, 108] on input "*" at bounding box center [240, 106] width 27 height 11
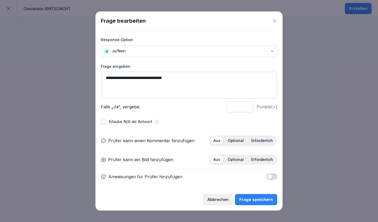
click at [236, 140] on p "Optional" at bounding box center [236, 141] width 16 height 5
click at [234, 161] on p "Optional" at bounding box center [236, 159] width 16 height 5
click at [250, 201] on div "Frage speichern" at bounding box center [256, 200] width 34 height 6
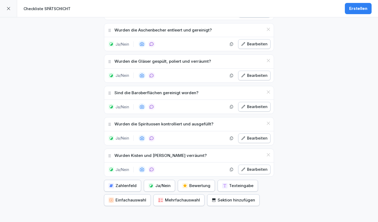
scroll to position [500, 0]
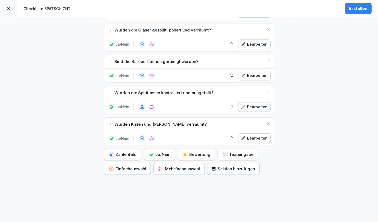
click at [155, 149] on button "Ja/Nein" at bounding box center [159, 155] width 31 height 12
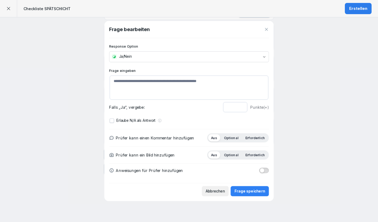
click at [155, 144] on div "Prüfer kann einen Kommentar hinzufügen Aus Optional Erforderlich Prüfer kann ei…" at bounding box center [189, 153] width 160 height 48
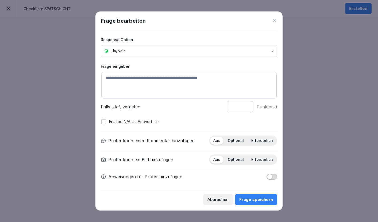
click at [139, 92] on textarea at bounding box center [188, 85] width 175 height 27
paste textarea "**********"
type textarea "**********"
type input "*"
click at [247, 108] on input "*" at bounding box center [240, 106] width 27 height 11
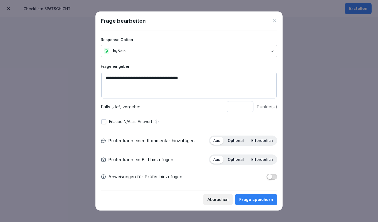
click at [237, 143] on p "Optional" at bounding box center [236, 141] width 16 height 5
click at [239, 162] on p "Optional" at bounding box center [236, 159] width 16 height 5
click at [256, 201] on div "Frage speichern" at bounding box center [256, 200] width 34 height 6
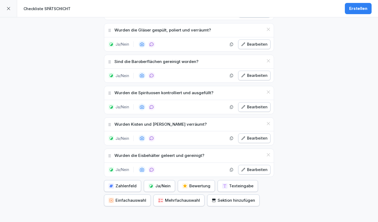
scroll to position [532, 0]
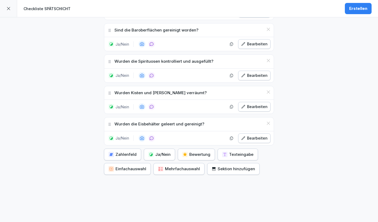
click at [156, 152] on div "Ja/Nein" at bounding box center [159, 155] width 22 height 6
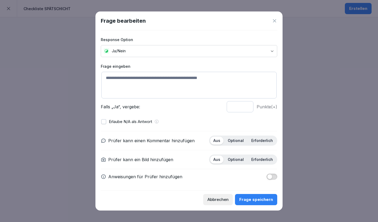
click at [153, 82] on textarea at bounding box center [188, 85] width 175 height 27
paste textarea "**********"
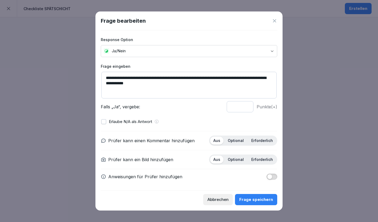
type textarea "**********"
type input "*"
click at [247, 108] on input "*" at bounding box center [240, 106] width 27 height 11
click at [238, 140] on p "Optional" at bounding box center [236, 141] width 16 height 5
click at [238, 163] on div "Optional" at bounding box center [236, 160] width 22 height 8
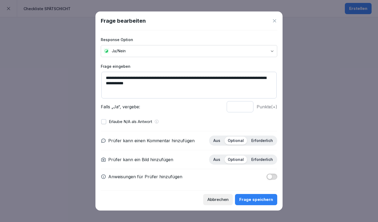
click at [249, 198] on div "Frage speichern" at bounding box center [256, 200] width 34 height 6
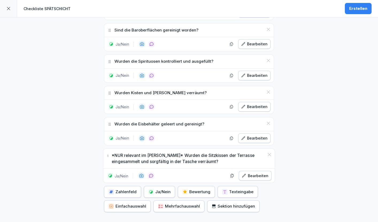
drag, startPoint x: 249, startPoint y: 195, endPoint x: 232, endPoint y: 67, distance: 129.1
click at [155, 189] on div "Ja/Nein" at bounding box center [159, 192] width 22 height 6
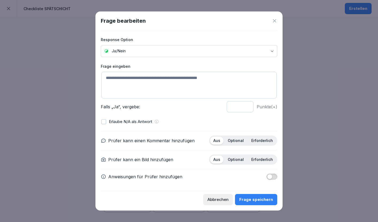
click at [153, 70] on div "Frage eingeben Falls „Ja“, vergebe: * Punkte (+)" at bounding box center [189, 88] width 176 height 49
click at [142, 76] on textarea at bounding box center [188, 85] width 175 height 27
paste textarea "**********"
type textarea "**********"
type input "*"
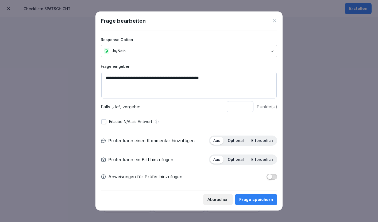
click at [247, 108] on input "*" at bounding box center [240, 106] width 27 height 11
click at [240, 139] on p "Optional" at bounding box center [236, 141] width 16 height 5
click at [237, 159] on p "Optional" at bounding box center [236, 159] width 16 height 5
click at [250, 200] on div "Frage speichern" at bounding box center [256, 200] width 34 height 6
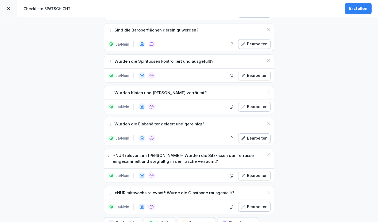
scroll to position [601, 0]
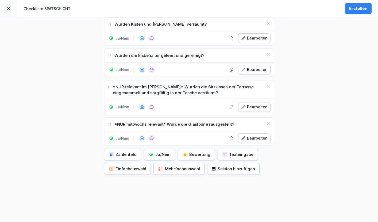
click at [156, 152] on div "Ja/Nein" at bounding box center [159, 155] width 22 height 6
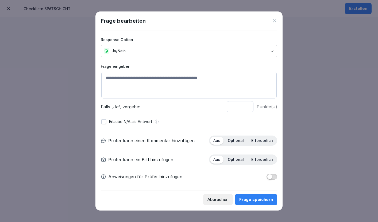
click at [147, 77] on textarea at bounding box center [188, 85] width 175 height 27
paste textarea "**********"
type textarea "**********"
type input "*"
click at [247, 108] on input "*" at bounding box center [240, 106] width 27 height 11
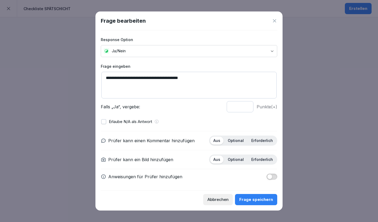
click at [237, 139] on p "Optional" at bounding box center [236, 141] width 16 height 5
click at [237, 157] on p "Optional" at bounding box center [236, 159] width 16 height 5
click at [245, 200] on div "Frage speichern" at bounding box center [256, 200] width 34 height 6
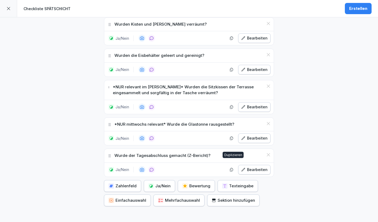
scroll to position [632, 0]
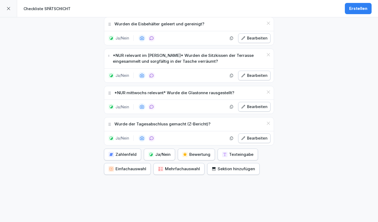
click at [160, 152] on div "Ja/Nein" at bounding box center [159, 155] width 22 height 6
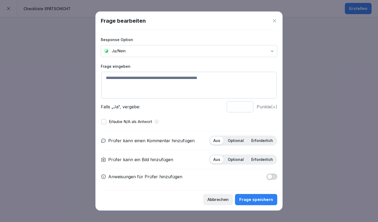
click at [147, 78] on textarea at bounding box center [188, 85] width 175 height 27
paste textarea "**********"
type textarea "**********"
type input "*"
click at [247, 109] on input "*" at bounding box center [240, 106] width 27 height 11
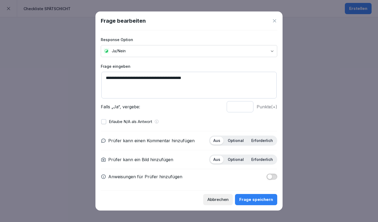
click at [237, 143] on p "Optional" at bounding box center [236, 141] width 16 height 5
click at [237, 161] on p "Optional" at bounding box center [236, 159] width 16 height 5
click at [248, 199] on div "Frage speichern" at bounding box center [256, 200] width 34 height 6
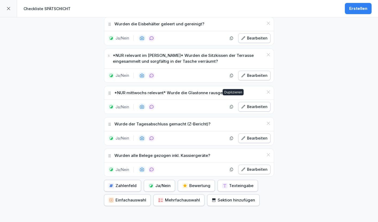
scroll to position [663, 0]
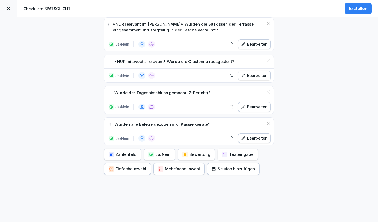
click at [159, 152] on div "Ja/Nein" at bounding box center [159, 155] width 22 height 6
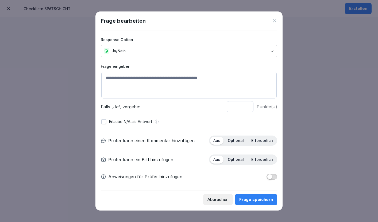
click at [132, 85] on textarea at bounding box center [188, 85] width 175 height 27
paste textarea "**********"
type textarea "**********"
type input "*"
click at [247, 107] on input "*" at bounding box center [240, 106] width 27 height 11
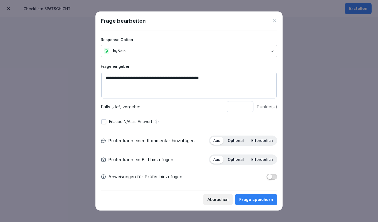
click at [235, 142] on p "Optional" at bounding box center [236, 141] width 16 height 5
click at [238, 166] on div "Prüfer kann einen Kommentar hinzufügen Aus Optional Erforderlich Prüfer kann ei…" at bounding box center [189, 157] width 176 height 53
click at [238, 162] on p "Optional" at bounding box center [236, 159] width 16 height 5
click at [252, 201] on div "Frage speichern" at bounding box center [256, 200] width 34 height 6
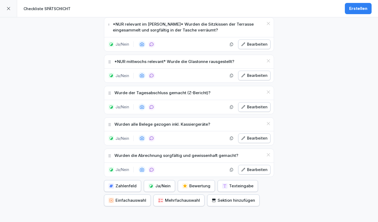
scroll to position [695, 0]
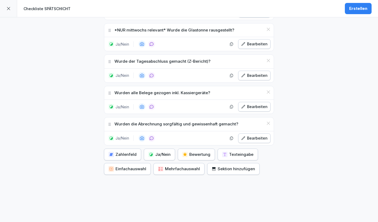
click at [159, 152] on div "Ja/Nein" at bounding box center [159, 155] width 22 height 6
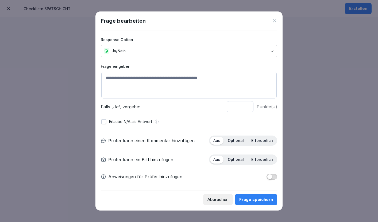
click at [133, 81] on textarea at bounding box center [188, 85] width 175 height 27
paste textarea "**********"
type textarea "**********"
type input "*"
click at [245, 108] on input "*" at bounding box center [240, 106] width 27 height 11
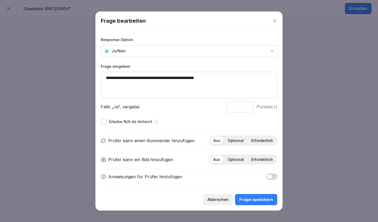
click at [237, 139] on p "Optional" at bounding box center [236, 141] width 16 height 5
click at [239, 159] on p "Optional" at bounding box center [236, 159] width 16 height 5
click at [261, 202] on div "Frage speichern" at bounding box center [256, 200] width 34 height 6
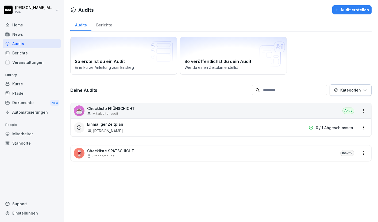
click at [181, 150] on div "🍷 Checkliste SPÄTSCHICHT Standort audit Inaktiv" at bounding box center [221, 154] width 301 height 16
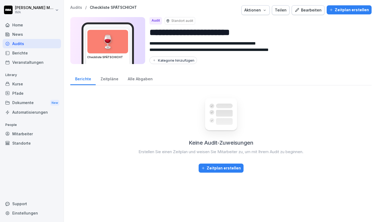
click at [74, 6] on p "Audits" at bounding box center [76, 7] width 12 height 5
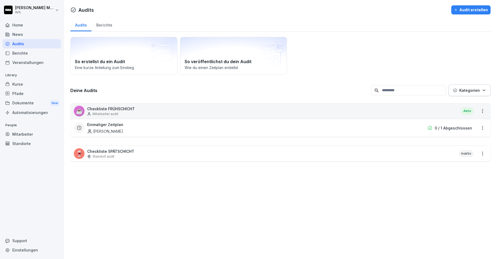
click at [157, 156] on div "🍷 Checkliste SPÄTSCHICHT Standort audit Inaktiv" at bounding box center [281, 154] width 420 height 16
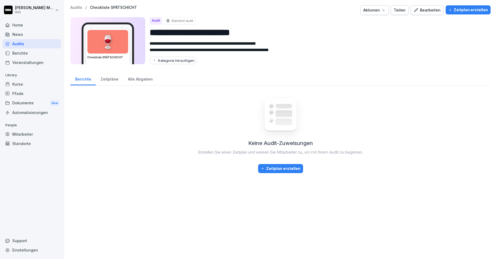
click at [378, 14] on button "Bearbeiten" at bounding box center [426, 10] width 33 height 10
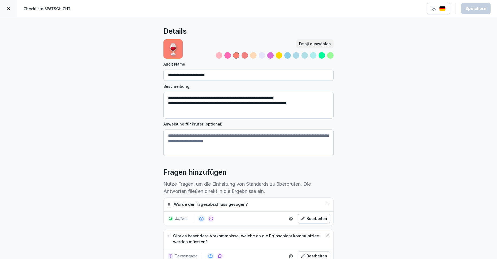
scroll to position [31, 0]
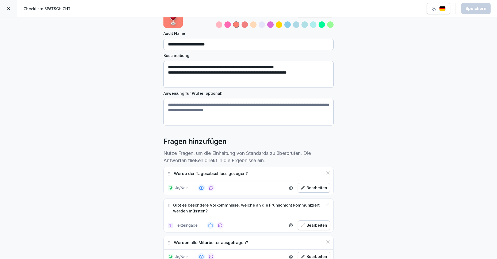
click at [179, 73] on textarea "**********" at bounding box center [248, 74] width 170 height 27
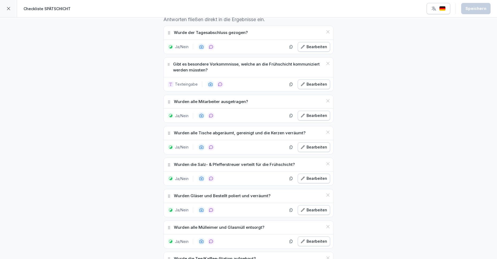
scroll to position [164, 0]
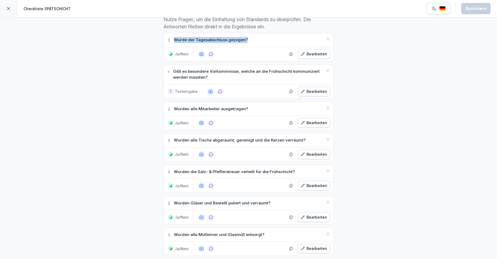
drag, startPoint x: 173, startPoint y: 41, endPoint x: 244, endPoint y: 39, distance: 71.4
click at [244, 39] on div "Wurde der Tagesabschluss gezogen?" at bounding box center [249, 40] width 170 height 14
copy p "Wurde der Tagesabschluss gezogen?"
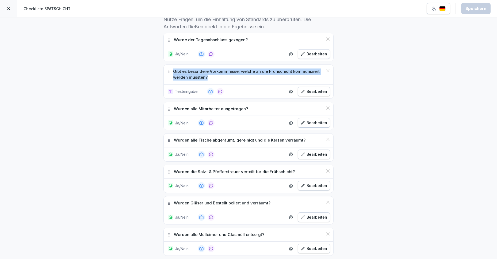
drag, startPoint x: 171, startPoint y: 71, endPoint x: 214, endPoint y: 74, distance: 43.1
click at [215, 74] on p "Gibt es besondere Vorkommnisse, welche an die Frühschicht kommuniziert werden m…" at bounding box center [248, 74] width 150 height 12
copy p "Gibt es besondere Vor"
click at [236, 92] on div at bounding box center [245, 91] width 77 height 7
drag, startPoint x: 172, startPoint y: 72, endPoint x: 205, endPoint y: 77, distance: 34.0
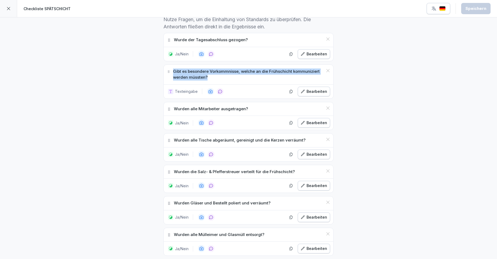
click at [205, 77] on p "Gibt es besondere Vorkommnisse, welche an die Frühschicht kommuniziert werden m…" at bounding box center [248, 74] width 150 height 12
copy p "Gibt es besondere Vorkommnisse, welche an die Frühschicht kommuniziert werden m…"
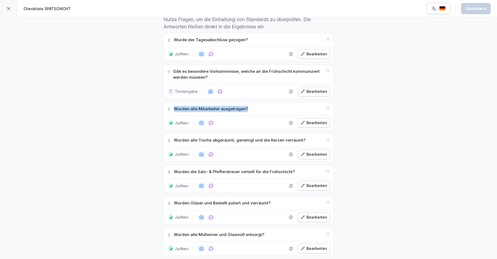
drag, startPoint x: 172, startPoint y: 109, endPoint x: 249, endPoint y: 110, distance: 77.3
click at [249, 110] on div "Wurden alle Mitarbeiter ausgetragen?" at bounding box center [249, 109] width 170 height 14
copy p "Wurden alle Mitarbeiter ausgetragen?"
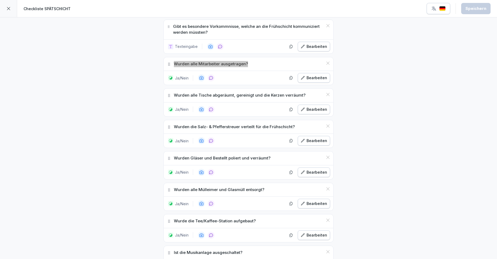
scroll to position [226, 0]
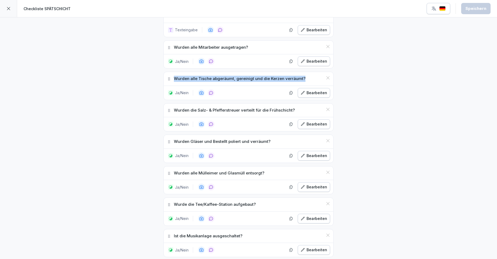
drag, startPoint x: 172, startPoint y: 78, endPoint x: 302, endPoint y: 78, distance: 129.9
click at [302, 78] on div "Wurden alle Tische abgeräumt, gereinigt und die Kerzen verräumt?" at bounding box center [249, 79] width 170 height 14
copy p "Wurden alle Tische abgeräumt, gereinigt und die Kerzen verräumt?"
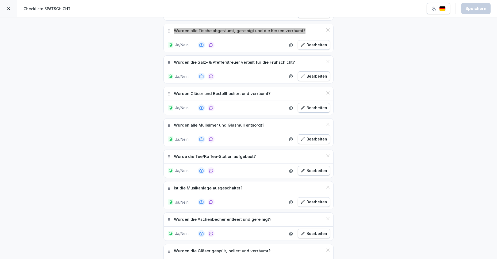
scroll to position [274, 0]
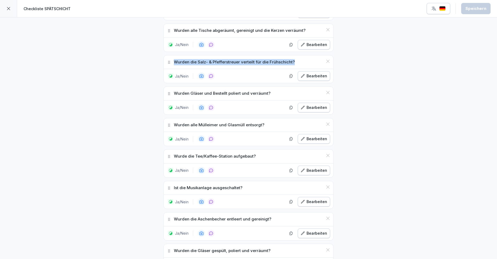
drag, startPoint x: 171, startPoint y: 63, endPoint x: 292, endPoint y: 61, distance: 120.3
click at [292, 61] on div "Wurden die Salz- & Pfefferstreuer verteilt für die Frühschicht?" at bounding box center [249, 62] width 170 height 14
copy p "Wurden die Salz- & Pfefferstreuer verteilt für die Frühschicht?"
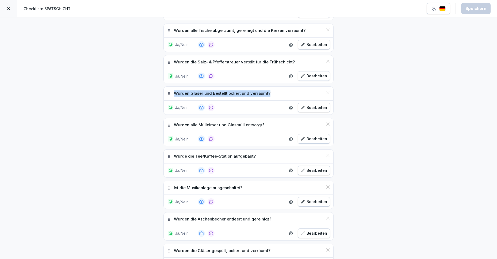
drag, startPoint x: 172, startPoint y: 94, endPoint x: 272, endPoint y: 91, distance: 100.0
click at [272, 91] on div "Wurden Gläser und Bestellt poliert und verräumt?" at bounding box center [249, 94] width 170 height 14
copy p "Wurden Gläser und Bestellt poliert und verräumt?"
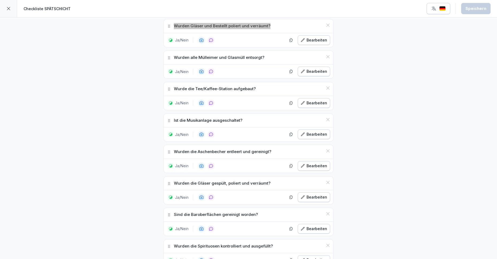
scroll to position [342, 0]
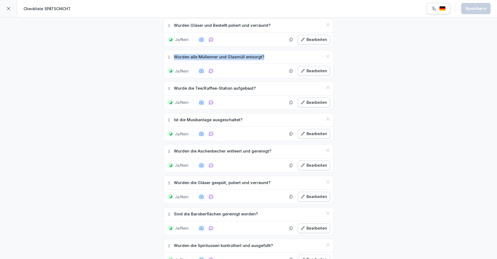
drag, startPoint x: 172, startPoint y: 56, endPoint x: 259, endPoint y: 56, distance: 87.4
click at [259, 56] on p "Wurden alle Mülleimer und Glasmüll entsorgt?" at bounding box center [219, 57] width 90 height 6
copy p "Wurden alle Mülleimer und Glasmüll entsorgt?"
drag, startPoint x: 173, startPoint y: 88, endPoint x: 254, endPoint y: 87, distance: 81.3
click at [254, 87] on div "Wurde die Tee/Kaffee-Station aufgebaut?" at bounding box center [249, 89] width 170 height 14
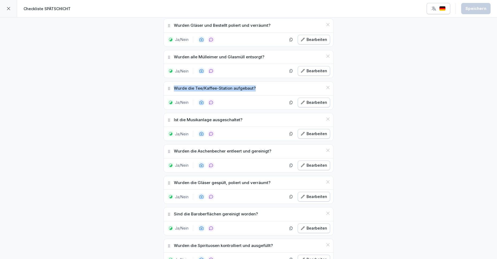
copy p "Wurde die Tee/Kaffee-Station aufgebaut?"
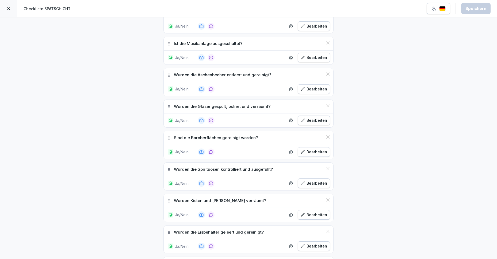
scroll to position [418, 0]
drag, startPoint x: 172, startPoint y: 43, endPoint x: 249, endPoint y: 44, distance: 77.8
click at [249, 44] on div "Ist die Musikanlage ausgeschaltet?" at bounding box center [249, 44] width 170 height 14
copy p "Ist die Musikanlage ausgeschaltet?"
drag, startPoint x: 172, startPoint y: 75, endPoint x: 268, endPoint y: 75, distance: 95.7
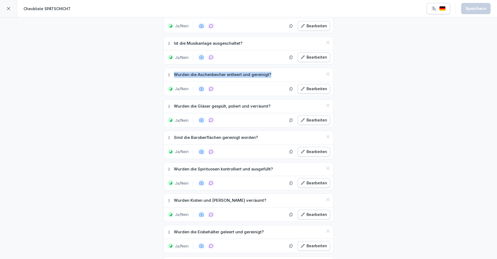
click at [268, 75] on div "Wurden die Aschenbecher entleert und gereinigt?" at bounding box center [249, 75] width 170 height 14
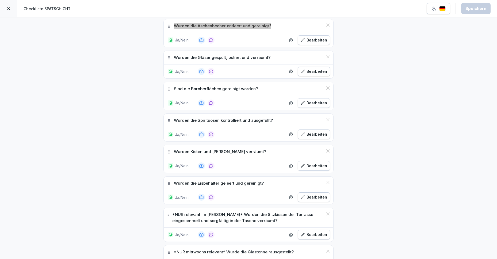
scroll to position [480, 0]
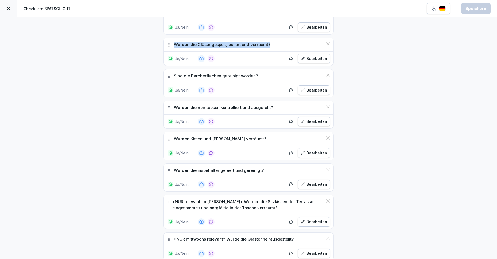
drag, startPoint x: 172, startPoint y: 44, endPoint x: 273, endPoint y: 44, distance: 101.3
click at [273, 44] on div "Wurden die Gläser gespült, poliert und verräumt?" at bounding box center [249, 45] width 170 height 14
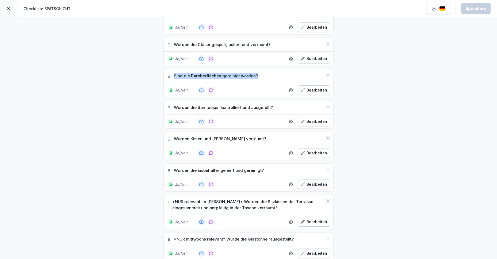
drag, startPoint x: 172, startPoint y: 76, endPoint x: 259, endPoint y: 75, distance: 86.6
click at [259, 75] on div "Sind die Baroberflächen gereinigt worden?" at bounding box center [249, 76] width 170 height 14
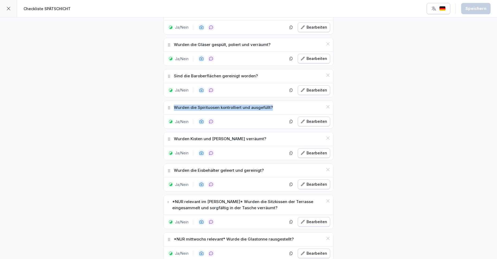
drag, startPoint x: 172, startPoint y: 108, endPoint x: 270, endPoint y: 107, distance: 97.3
click at [270, 107] on div "Wurden die Spirituosen kontrolliert und ausgefüllt?" at bounding box center [249, 108] width 170 height 14
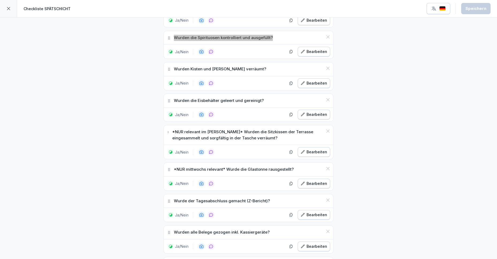
scroll to position [551, 0]
drag, startPoint x: 172, startPoint y: 68, endPoint x: 252, endPoint y: 68, distance: 79.9
click at [252, 68] on div "Wurden Kisten und [PERSON_NAME] verräumt?" at bounding box center [249, 68] width 170 height 14
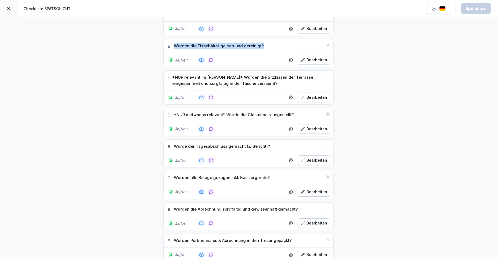
drag, startPoint x: 172, startPoint y: 46, endPoint x: 262, endPoint y: 45, distance: 90.4
click at [262, 45] on div "Wurden die Eisbehälter geleert und gereinigt?" at bounding box center [249, 46] width 170 height 14
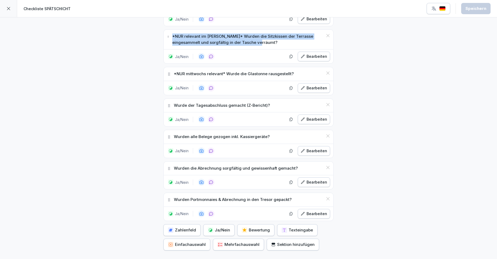
drag, startPoint x: 171, startPoint y: 37, endPoint x: 246, endPoint y: 44, distance: 75.9
click at [246, 44] on p "*NUR relevant im Sommer* Wurden die Sitzkissen der Terrasse eingesammelt und so…" at bounding box center [247, 39] width 151 height 12
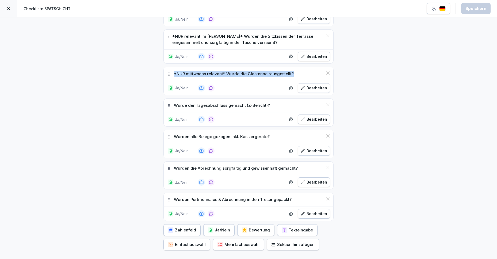
drag, startPoint x: 172, startPoint y: 74, endPoint x: 295, endPoint y: 74, distance: 123.0
click at [294, 74] on div "*NUR mittwochs relevant* Wurde die Glastonne rausgestellt?" at bounding box center [249, 74] width 170 height 14
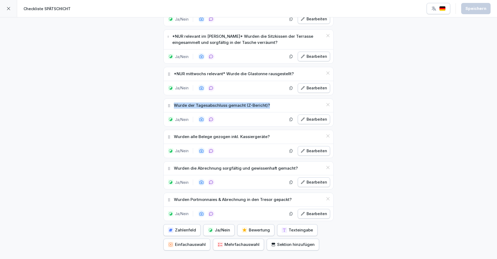
drag, startPoint x: 172, startPoint y: 106, endPoint x: 272, endPoint y: 106, distance: 99.7
click at [272, 106] on div "Wurde der Tagesabschluss gemacht (Z-Bericht)?" at bounding box center [249, 106] width 170 height 14
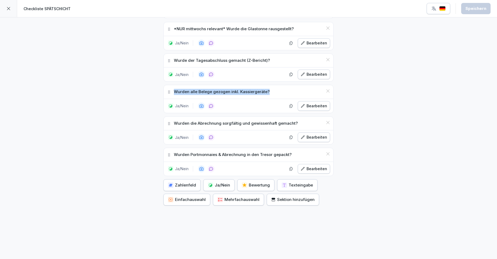
drag, startPoint x: 172, startPoint y: 88, endPoint x: 269, endPoint y: 89, distance: 96.8
click at [269, 89] on div "Wurden alle Belege gezogen inkl. Kassiergeräte?" at bounding box center [249, 92] width 170 height 14
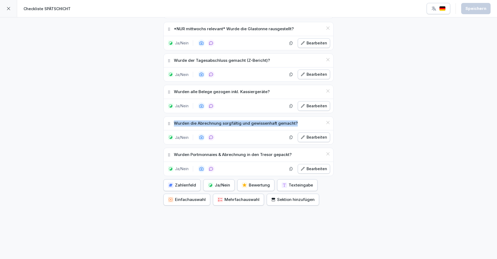
drag, startPoint x: 172, startPoint y: 120, endPoint x: 293, endPoint y: 120, distance: 121.4
click at [293, 120] on div "Wurden die Abrechnung sorgfältig und gewissenhaft gemacht?" at bounding box center [249, 124] width 170 height 14
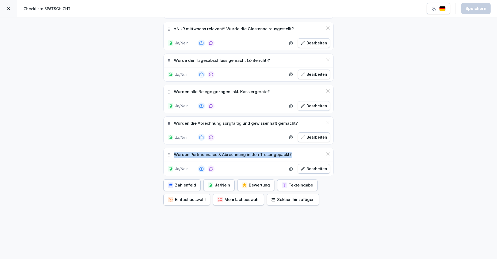
drag, startPoint x: 171, startPoint y: 150, endPoint x: 290, endPoint y: 149, distance: 118.2
click at [290, 149] on div "Wurden Portmonnaies & Abrechnung in den Tresor gepackt?" at bounding box center [249, 155] width 170 height 14
click at [9, 9] on icon at bounding box center [8, 8] width 4 height 4
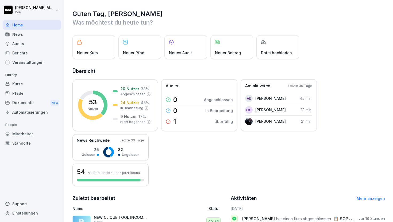
click at [20, 43] on div "Audits" at bounding box center [32, 43] width 58 height 9
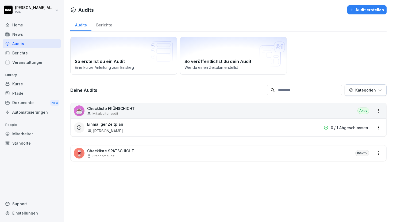
click at [359, 11] on div "Audit erstellen" at bounding box center [367, 10] width 34 height 6
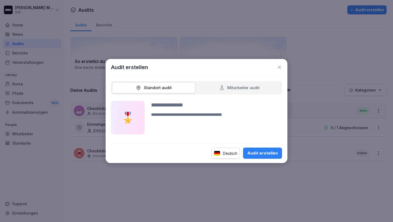
click at [247, 83] on div "Mitarbeiter audit" at bounding box center [239, 87] width 83 height 11
click at [243, 86] on div "Mitarbeiter audit" at bounding box center [239, 88] width 40 height 6
click at [279, 66] on icon at bounding box center [279, 67] width 5 height 5
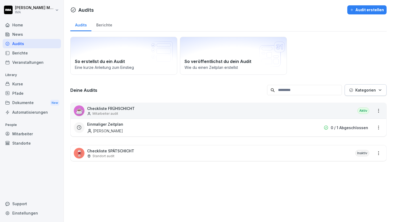
click at [357, 9] on div "Audit erstellen" at bounding box center [367, 10] width 34 height 6
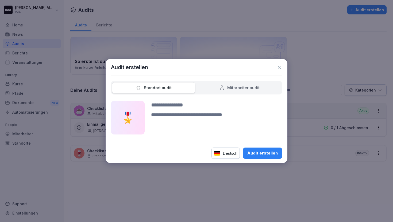
click at [213, 86] on div "Mitarbeiter audit" at bounding box center [239, 87] width 83 height 11
click at [238, 87] on div "Mitarbeiter audit" at bounding box center [239, 88] width 40 height 6
click at [177, 105] on input at bounding box center [216, 105] width 131 height 8
type input "**********"
click at [269, 156] on div "Audit erstellen" at bounding box center [262, 154] width 30 height 6
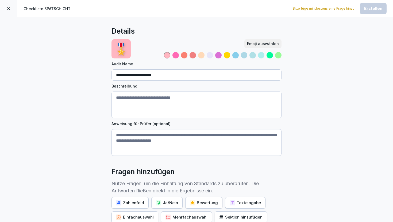
click at [138, 99] on textarea "Beschreibung" at bounding box center [196, 105] width 170 height 27
paste textarea "**********"
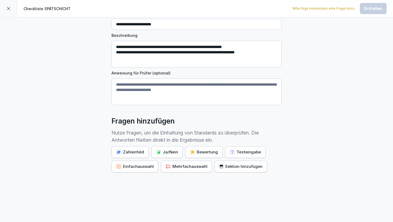
scroll to position [59, 0]
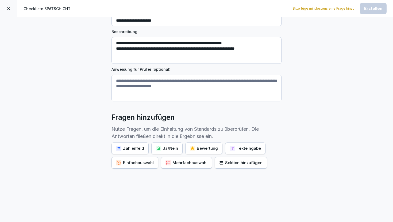
type textarea "**********"
click at [163, 146] on div "Ja/Nein" at bounding box center [167, 149] width 22 height 6
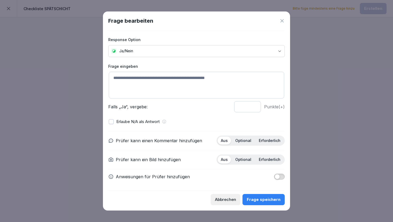
click at [148, 81] on textarea at bounding box center [196, 85] width 175 height 27
paste textarea "**********"
type textarea "**********"
type input "*"
click at [255, 109] on input "*" at bounding box center [247, 106] width 27 height 11
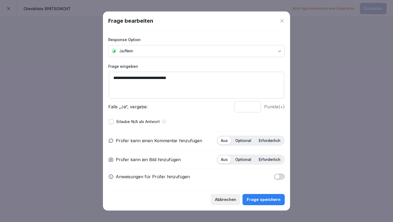
click at [243, 139] on p "Optional" at bounding box center [243, 141] width 16 height 5
click at [242, 164] on div "Aus Optional Erforderlich" at bounding box center [251, 160] width 68 height 10
click at [246, 161] on p "Optional" at bounding box center [243, 159] width 16 height 5
click at [260, 198] on div "Frage speichern" at bounding box center [264, 200] width 34 height 6
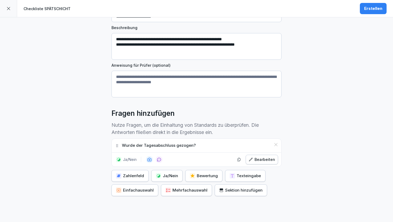
scroll to position [90, 0]
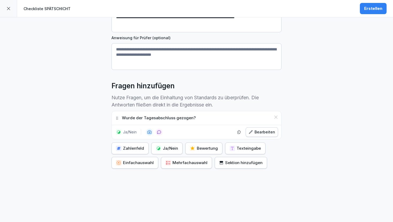
click at [240, 148] on button "Texteingabe" at bounding box center [245, 149] width 40 height 12
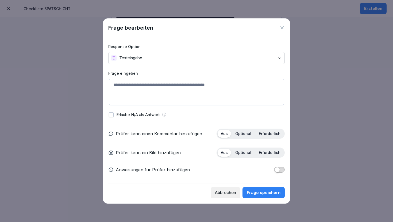
click at [149, 85] on textarea at bounding box center [196, 92] width 175 height 27
paste textarea "**********"
type textarea "**********"
click at [243, 132] on p "Optional" at bounding box center [243, 134] width 16 height 5
click at [245, 151] on p "Optional" at bounding box center [243, 153] width 16 height 5
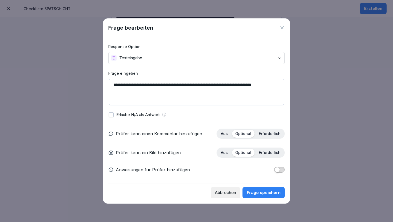
click at [260, 193] on div "Frage speichern" at bounding box center [264, 193] width 34 height 6
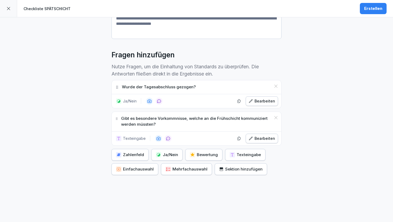
scroll to position [127, 0]
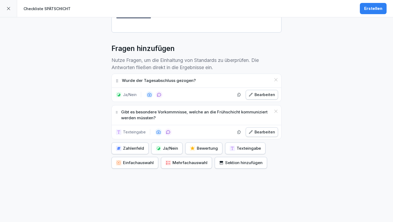
click at [159, 146] on div "Ja/Nein" at bounding box center [167, 149] width 22 height 6
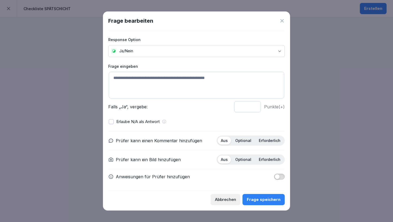
click at [176, 83] on textarea at bounding box center [196, 85] width 175 height 27
paste textarea "**********"
type textarea "**********"
type input "*"
click at [254, 108] on input "*" at bounding box center [247, 106] width 27 height 11
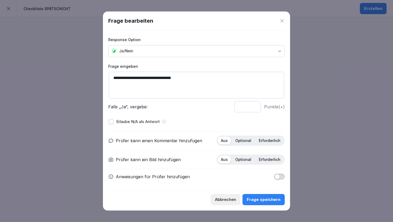
click at [243, 142] on p "Optional" at bounding box center [243, 141] width 16 height 5
click at [243, 161] on p "Optional" at bounding box center [243, 159] width 16 height 5
click at [262, 200] on div "Frage speichern" at bounding box center [264, 200] width 34 height 6
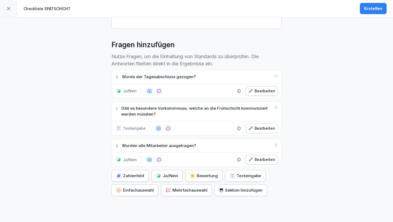
scroll to position [159, 0]
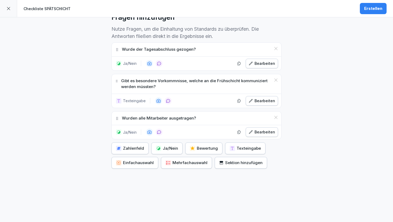
click at [163, 146] on div "Ja/Nein" at bounding box center [167, 149] width 22 height 6
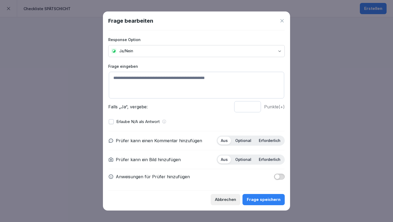
click at [167, 79] on textarea at bounding box center [196, 85] width 175 height 27
paste textarea "**********"
type textarea "**********"
type input "*"
click at [254, 108] on input "*" at bounding box center [247, 106] width 27 height 11
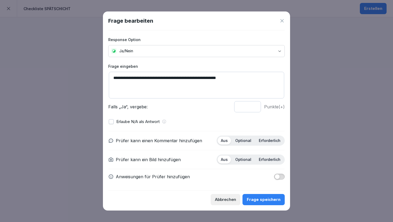
click at [244, 140] on p "Optional" at bounding box center [243, 141] width 16 height 5
click at [244, 160] on p "Optional" at bounding box center [243, 159] width 16 height 5
click at [258, 201] on div "Frage speichern" at bounding box center [264, 200] width 34 height 6
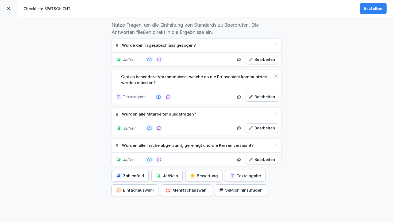
scroll to position [190, 0]
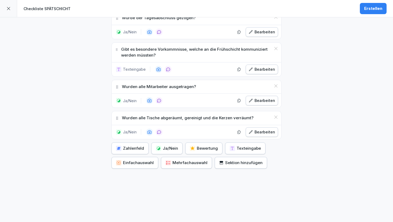
click at [166, 146] on div "Ja/Nein" at bounding box center [167, 149] width 22 height 6
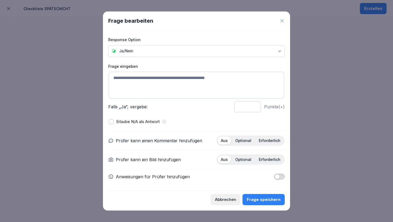
click at [161, 83] on textarea at bounding box center [196, 85] width 175 height 27
paste textarea "**********"
type textarea "**********"
type input "*"
click at [255, 109] on input "*" at bounding box center [247, 106] width 27 height 11
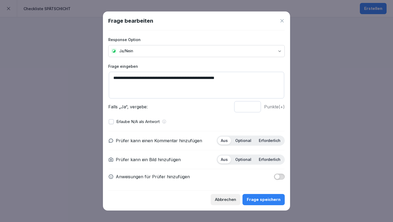
click at [243, 140] on p "Optional" at bounding box center [243, 141] width 16 height 5
click at [245, 160] on p "Optional" at bounding box center [243, 159] width 16 height 5
click at [264, 199] on div "Frage speichern" at bounding box center [264, 200] width 34 height 6
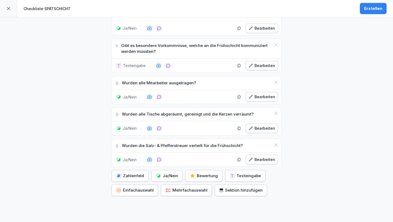
scroll to position [222, 0]
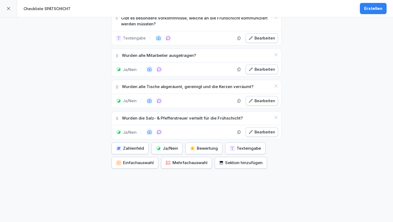
click at [153, 94] on div "Ja/Nein Bearbeiten" at bounding box center [197, 101] width 170 height 14
click at [251, 130] on icon "button" at bounding box center [251, 132] width 4 height 4
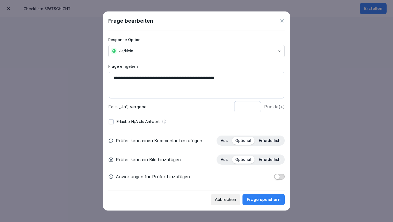
click at [177, 79] on textarea "**********" at bounding box center [196, 85] width 175 height 27
type textarea "**********"
click at [257, 204] on button "Frage speichern" at bounding box center [264, 199] width 42 height 11
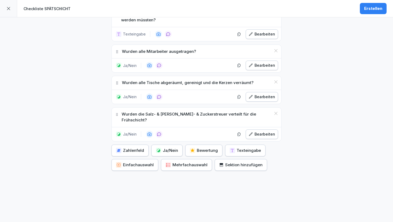
click at [156, 149] on icon "button" at bounding box center [158, 151] width 4 height 4
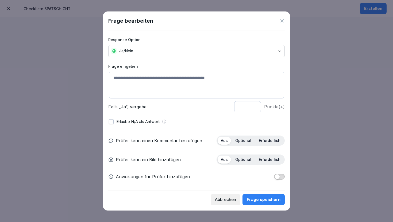
click at [145, 75] on textarea at bounding box center [196, 85] width 175 height 27
paste textarea "**********"
type textarea "**********"
type input "*"
click at [254, 109] on input "*" at bounding box center [247, 106] width 27 height 11
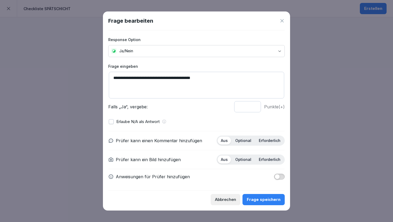
click at [242, 138] on div "Optional" at bounding box center [243, 141] width 22 height 8
click at [244, 157] on div "Optional" at bounding box center [243, 160] width 22 height 8
click at [259, 198] on div "Frage speichern" at bounding box center [264, 200] width 34 height 6
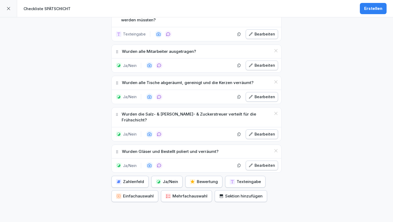
scroll to position [253, 0]
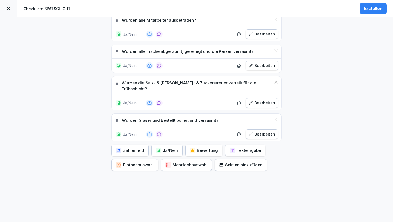
click at [161, 151] on div "Zahlenfeld Ja/Nein Bewertung Texteingabe Einfachauswahl Mehrfachauswahl Sektion…" at bounding box center [196, 158] width 170 height 26
click at [165, 148] on button "Ja/Nein" at bounding box center [166, 151] width 31 height 12
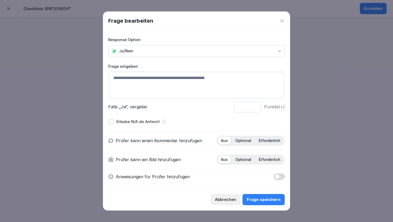
click at [160, 82] on textarea at bounding box center [196, 85] width 175 height 27
paste textarea "**********"
type textarea "**********"
type input "*"
click at [255, 109] on input "*" at bounding box center [247, 106] width 27 height 11
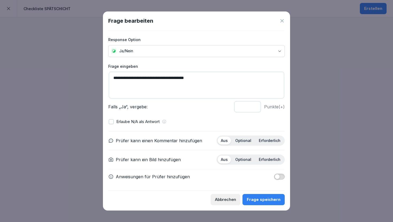
click at [244, 140] on p "Optional" at bounding box center [243, 141] width 16 height 5
click at [245, 159] on p "Optional" at bounding box center [243, 159] width 16 height 5
click at [262, 198] on div "Frage speichern" at bounding box center [264, 200] width 34 height 6
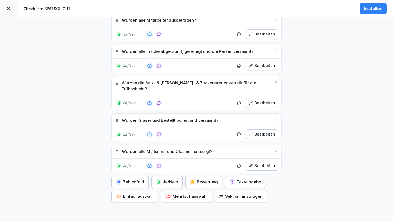
scroll to position [284, 0]
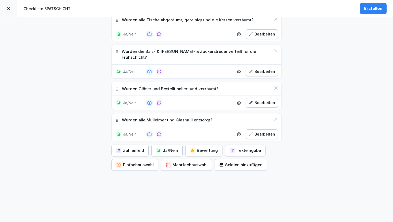
click at [164, 148] on div "Ja/Nein" at bounding box center [167, 151] width 22 height 6
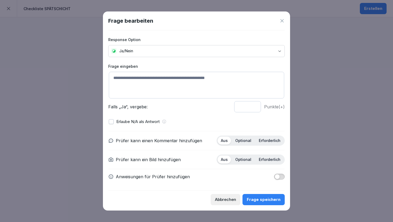
click at [172, 82] on textarea at bounding box center [196, 85] width 175 height 27
paste textarea "**********"
type textarea "**********"
type input "*"
click at [253, 108] on input "*" at bounding box center [247, 106] width 27 height 11
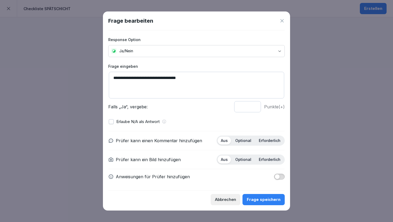
click at [245, 141] on p "Optional" at bounding box center [243, 141] width 16 height 5
click at [244, 159] on p "Optional" at bounding box center [243, 159] width 16 height 5
click at [257, 200] on div "Frage speichern" at bounding box center [264, 200] width 34 height 6
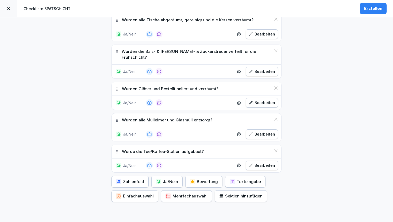
scroll to position [316, 0]
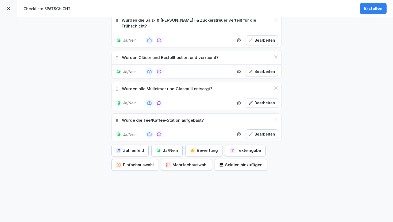
click at [157, 148] on button "Ja/Nein" at bounding box center [166, 151] width 31 height 12
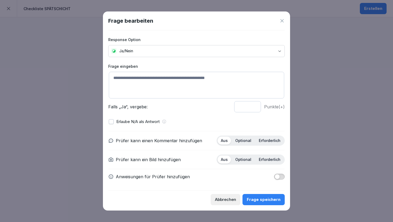
click at [172, 70] on div "Frage eingeben Falls „Ja“, vergebe: * Punkte (+)" at bounding box center [196, 88] width 176 height 49
click at [162, 78] on textarea at bounding box center [196, 85] width 175 height 27
paste textarea "**********"
type textarea "**********"
type input "*"
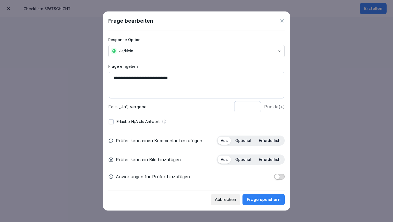
click at [254, 107] on input "*" at bounding box center [247, 106] width 27 height 11
click at [246, 142] on p "Optional" at bounding box center [243, 141] width 16 height 5
click at [245, 161] on p "Optional" at bounding box center [243, 159] width 16 height 5
click at [263, 199] on div "Frage speichern" at bounding box center [264, 200] width 34 height 6
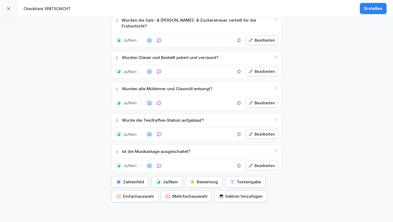
scroll to position [347, 0]
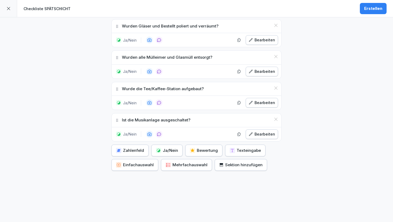
click at [157, 149] on icon "button" at bounding box center [158, 150] width 3 height 3
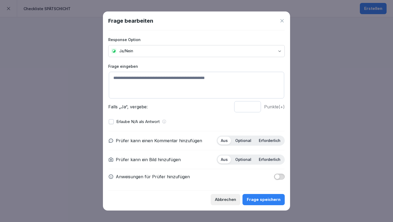
click at [166, 75] on textarea at bounding box center [196, 85] width 175 height 27
paste textarea "**********"
type textarea "**********"
type input "*"
click at [254, 109] on input "*" at bounding box center [247, 106] width 27 height 11
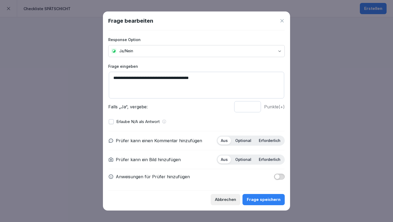
click at [245, 140] on p "Optional" at bounding box center [243, 141] width 16 height 5
click at [245, 159] on p "Optional" at bounding box center [243, 159] width 16 height 5
click at [261, 204] on button "Frage speichern" at bounding box center [264, 199] width 42 height 11
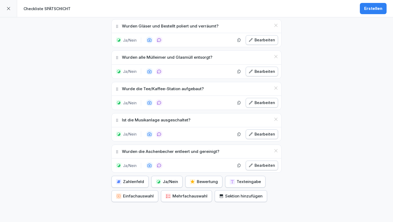
scroll to position [379, 0]
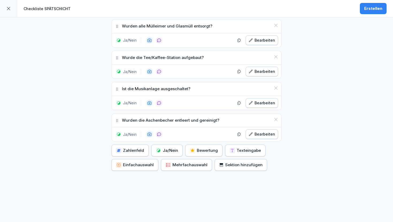
click at [158, 145] on button "Ja/Nein" at bounding box center [166, 151] width 31 height 12
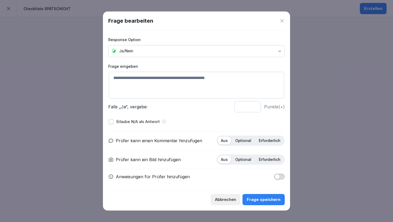
click at [176, 80] on textarea at bounding box center [196, 85] width 175 height 27
paste textarea "**********"
type textarea "**********"
type input "*"
click at [253, 109] on input "*" at bounding box center [247, 106] width 27 height 11
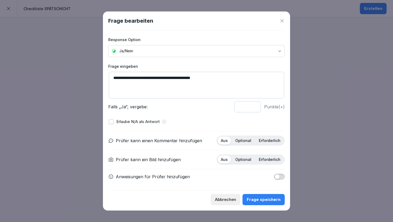
click at [245, 141] on p "Optional" at bounding box center [243, 141] width 16 height 5
click at [243, 161] on p "Optional" at bounding box center [243, 159] width 16 height 5
click at [262, 201] on div "Frage speichern" at bounding box center [264, 200] width 34 height 6
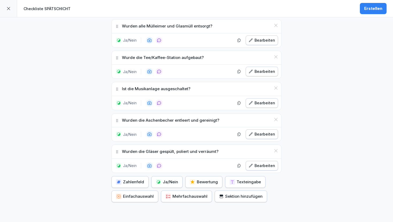
scroll to position [410, 0]
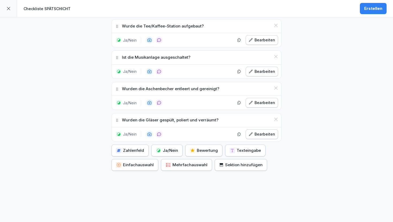
click at [166, 148] on div "Ja/Nein" at bounding box center [167, 151] width 22 height 6
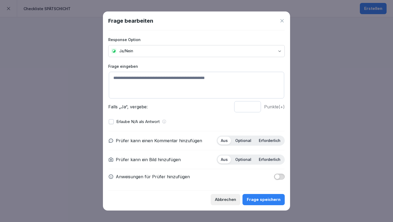
click at [164, 81] on textarea at bounding box center [196, 85] width 175 height 27
paste textarea "**********"
type textarea "**********"
type input "*"
click at [254, 108] on input "*" at bounding box center [247, 106] width 27 height 11
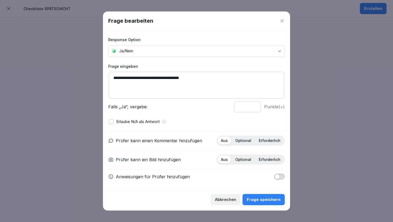
click at [245, 142] on p "Optional" at bounding box center [243, 141] width 16 height 5
click at [247, 161] on p "Optional" at bounding box center [243, 159] width 16 height 5
click at [261, 199] on div "Frage speichern" at bounding box center [264, 200] width 34 height 6
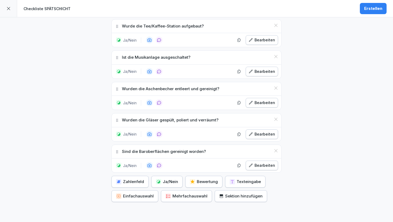
scroll to position [441, 0]
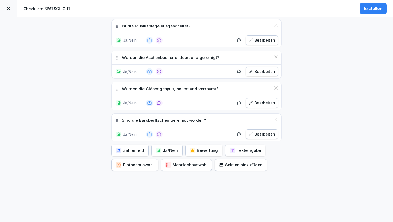
click at [158, 148] on div "Ja/Nein" at bounding box center [167, 151] width 22 height 6
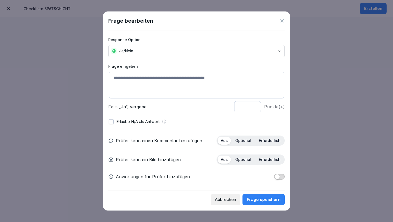
click at [157, 76] on textarea at bounding box center [196, 85] width 175 height 27
paste textarea "**********"
type textarea "**********"
type input "*"
click at [254, 109] on input "*" at bounding box center [247, 106] width 27 height 11
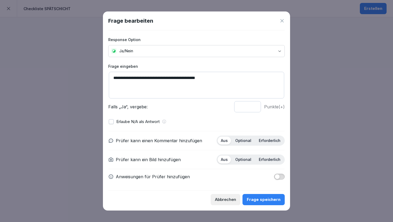
click at [240, 142] on p "Optional" at bounding box center [243, 141] width 16 height 5
click at [245, 160] on p "Optional" at bounding box center [243, 159] width 16 height 5
click at [259, 197] on button "Frage speichern" at bounding box center [264, 199] width 42 height 11
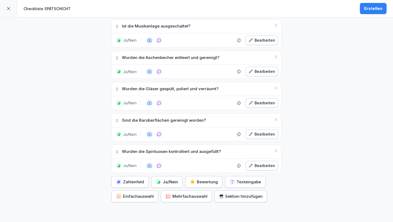
scroll to position [473, 0]
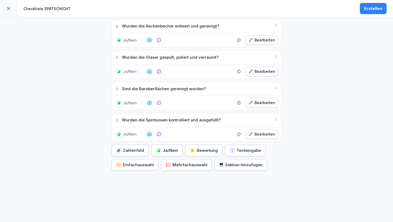
click at [157, 149] on icon "button" at bounding box center [158, 151] width 4 height 4
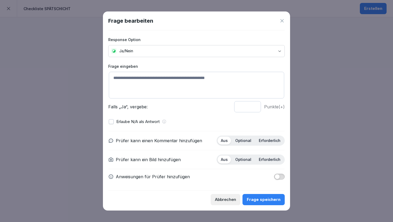
click at [176, 81] on textarea at bounding box center [196, 85] width 175 height 27
paste textarea "**********"
type textarea "**********"
type input "*"
click at [255, 107] on input "*" at bounding box center [247, 106] width 27 height 11
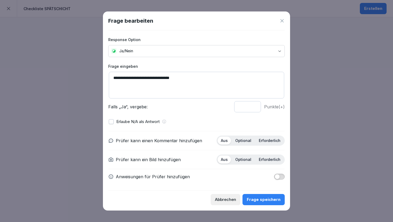
click at [245, 137] on div "Optional" at bounding box center [243, 141] width 22 height 8
click at [244, 163] on div "Optional" at bounding box center [243, 160] width 22 height 8
click at [260, 200] on div "Frage speichern" at bounding box center [264, 200] width 34 height 6
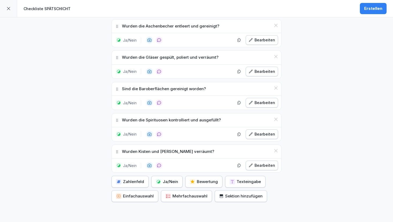
scroll to position [504, 0]
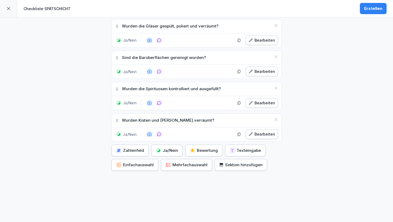
click at [168, 148] on div "Ja/Nein" at bounding box center [167, 151] width 22 height 6
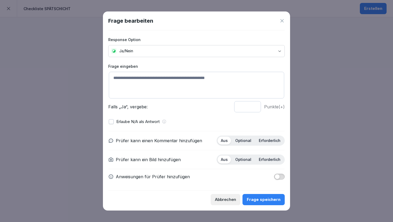
click at [180, 89] on textarea at bounding box center [196, 85] width 175 height 27
paste textarea "**********"
type textarea "**********"
type input "*"
click at [254, 109] on input "*" at bounding box center [247, 106] width 27 height 11
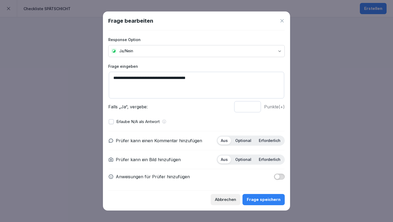
click at [243, 140] on p "Optional" at bounding box center [243, 141] width 16 height 5
click at [246, 157] on div "Optional" at bounding box center [243, 160] width 22 height 8
click at [256, 202] on div "Frage speichern" at bounding box center [264, 200] width 34 height 6
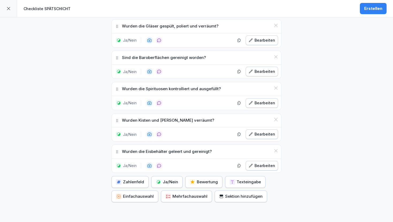
scroll to position [536, 0]
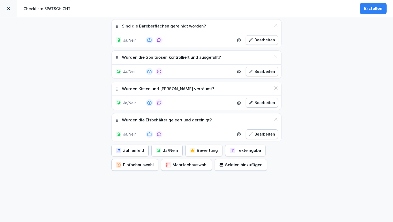
click at [162, 148] on div "Ja/Nein" at bounding box center [167, 151] width 22 height 6
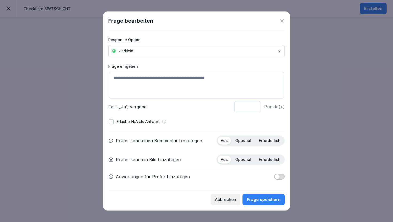
click at [176, 82] on textarea at bounding box center [196, 85] width 175 height 27
paste textarea "**********"
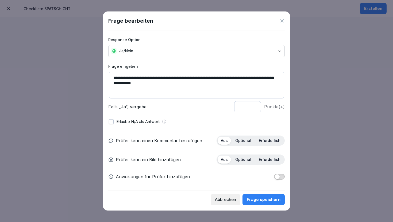
type textarea "**********"
type input "*"
click at [253, 109] on input "*" at bounding box center [247, 106] width 27 height 11
click at [245, 142] on p "Optional" at bounding box center [243, 141] width 16 height 5
click at [245, 161] on p "Optional" at bounding box center [243, 159] width 16 height 5
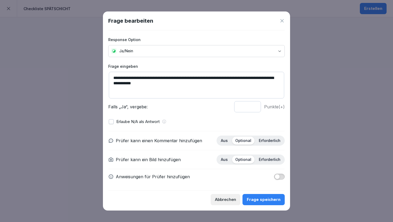
click at [263, 200] on div "Frage speichern" at bounding box center [264, 200] width 34 height 6
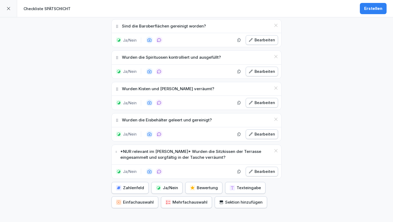
scroll to position [573, 0]
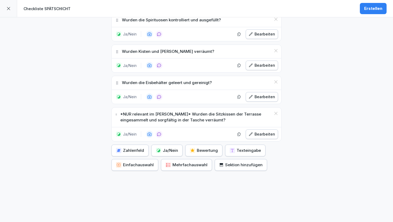
click at [164, 148] on div "Ja/Nein" at bounding box center [167, 151] width 22 height 6
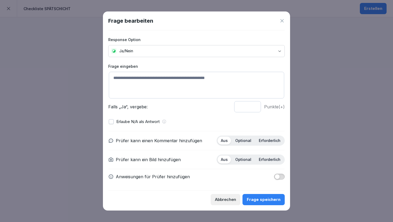
click at [170, 88] on textarea at bounding box center [196, 85] width 175 height 27
paste textarea "**********"
type textarea "**********"
type input "*"
click at [254, 109] on input "*" at bounding box center [247, 106] width 27 height 11
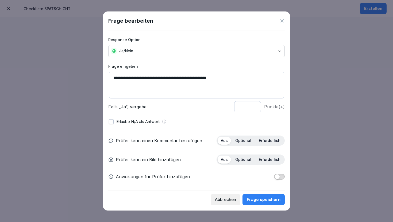
click at [245, 140] on p "Optional" at bounding box center [243, 141] width 16 height 5
click at [245, 157] on p "Optional" at bounding box center [243, 159] width 16 height 5
click at [258, 203] on div "Frage speichern" at bounding box center [264, 200] width 34 height 6
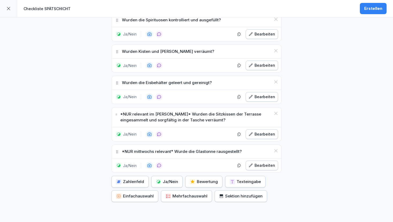
scroll to position [605, 0]
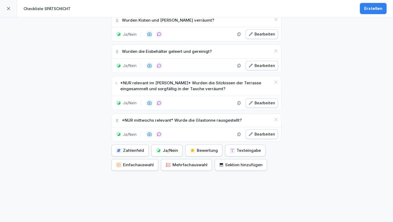
click at [170, 148] on div "Ja/Nein" at bounding box center [167, 151] width 22 height 6
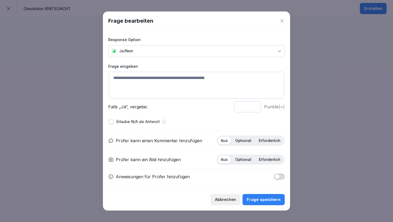
click at [187, 83] on textarea at bounding box center [196, 85] width 175 height 27
paste textarea "**********"
type textarea "**********"
type input "*"
click at [255, 108] on input "*" at bounding box center [247, 106] width 27 height 11
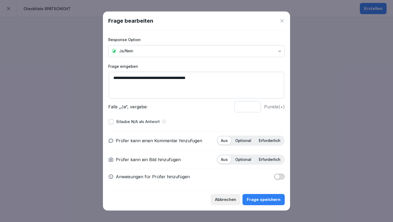
click at [243, 143] on p "Optional" at bounding box center [243, 141] width 16 height 5
click at [245, 157] on p "Optional" at bounding box center [243, 159] width 16 height 5
click at [255, 202] on div "Frage speichern" at bounding box center [264, 200] width 34 height 6
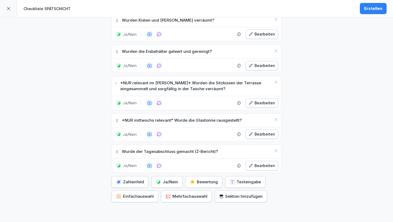
scroll to position [636, 0]
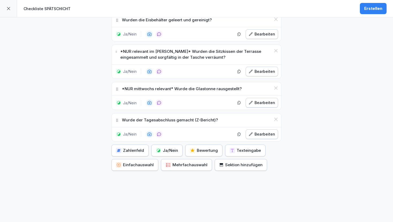
click at [156, 152] on div "Zahlenfeld Ja/Nein Bewertung Texteingabe Einfachauswahl Mehrfachauswahl Sektion…" at bounding box center [196, 158] width 170 height 26
click at [169, 148] on div "Ja/Nein" at bounding box center [167, 151] width 22 height 6
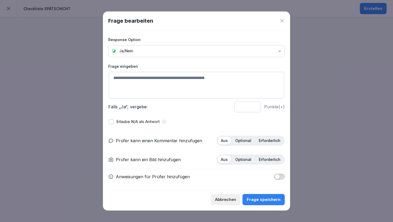
click at [165, 84] on textarea at bounding box center [196, 85] width 175 height 27
paste textarea "**********"
type textarea "**********"
type input "*"
click at [252, 108] on input "*" at bounding box center [247, 106] width 27 height 11
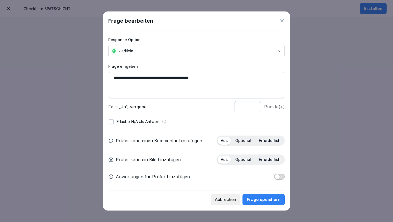
click at [246, 142] on p "Optional" at bounding box center [243, 141] width 16 height 5
click at [245, 161] on p "Optional" at bounding box center [243, 159] width 16 height 5
click at [257, 198] on div "Frage speichern" at bounding box center [264, 200] width 34 height 6
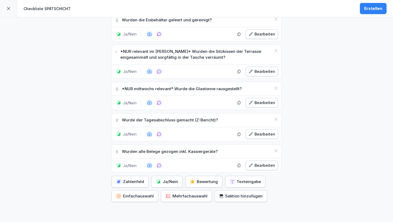
click at [163, 179] on div "Ja/Nein" at bounding box center [167, 182] width 22 height 6
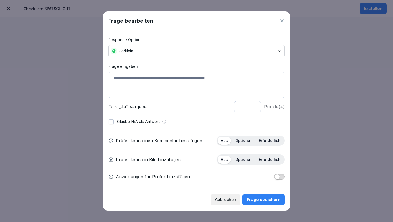
click at [170, 93] on textarea at bounding box center [196, 85] width 175 height 27
paste textarea "**********"
type textarea "**********"
type input "*"
click at [254, 108] on input "*" at bounding box center [247, 106] width 27 height 11
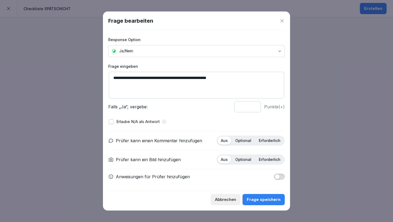
click at [244, 138] on div "Optional" at bounding box center [243, 141] width 22 height 8
click at [244, 160] on p "Optional" at bounding box center [243, 159] width 16 height 5
click at [266, 197] on div "Frage speichern" at bounding box center [264, 200] width 34 height 6
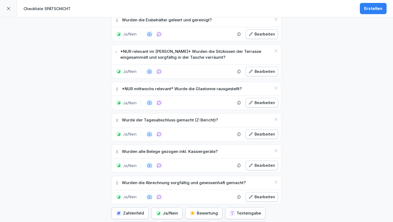
scroll to position [699, 0]
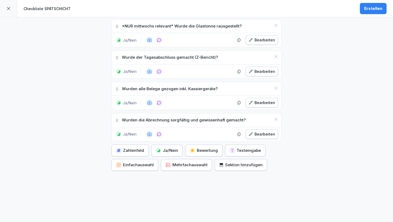
click at [166, 145] on button "Ja/Nein" at bounding box center [166, 151] width 31 height 12
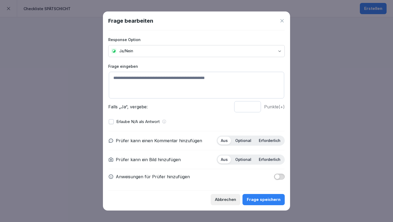
click at [180, 84] on textarea at bounding box center [196, 85] width 175 height 27
paste textarea "**********"
type textarea "**********"
type input "*"
click at [253, 108] on input "*" at bounding box center [247, 106] width 27 height 11
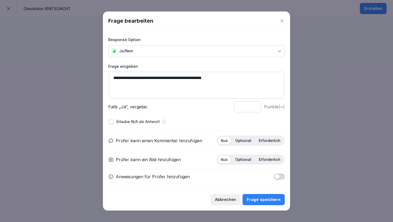
click at [243, 140] on p "Optional" at bounding box center [243, 141] width 16 height 5
click at [244, 158] on p "Optional" at bounding box center [243, 159] width 16 height 5
click at [261, 203] on div "Frage speichern" at bounding box center [264, 200] width 34 height 6
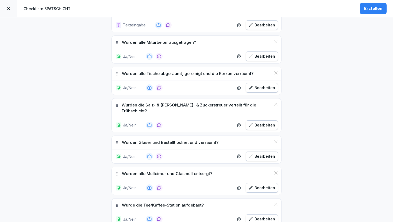
scroll to position [182, 0]
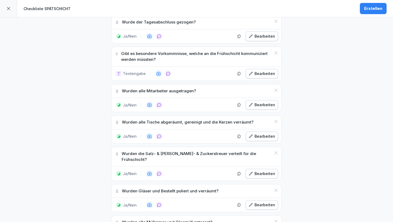
click at [372, 12] on button "Erstellen" at bounding box center [373, 8] width 27 height 11
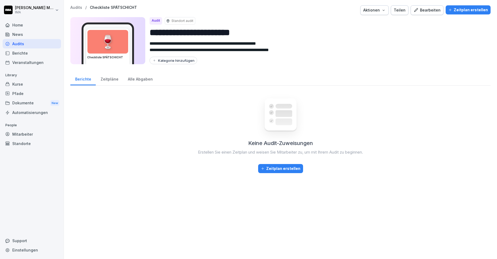
click at [75, 6] on p "Audits" at bounding box center [76, 7] width 12 height 5
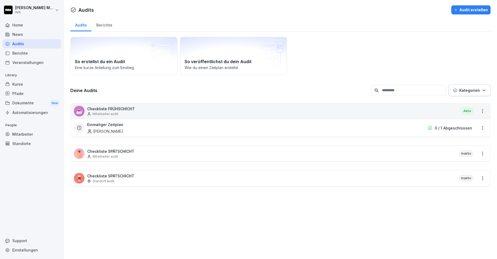
click at [479, 179] on html "[PERSON_NAME] IMA Home News Audits Berichte Veranstaltungen Library Kurse Pfade…" at bounding box center [248, 129] width 497 height 259
click at [420, 182] on html "[PERSON_NAME] IMA Home News Audits Berichte Veranstaltungen Library Kurse Pfade…" at bounding box center [248, 129] width 497 height 259
click at [406, 175] on div "🍷 Checkliste SPÄTSCHICHT Standort audit Inaktiv" at bounding box center [281, 178] width 420 height 16
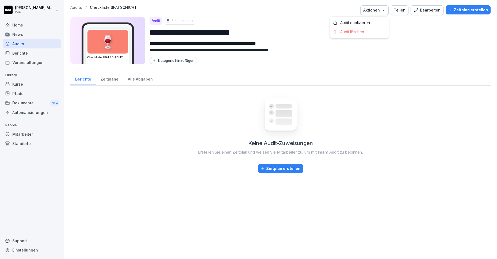
click at [383, 11] on icon "button" at bounding box center [383, 10] width 4 height 4
click at [374, 29] on div "Audit löschen" at bounding box center [358, 31] width 59 height 9
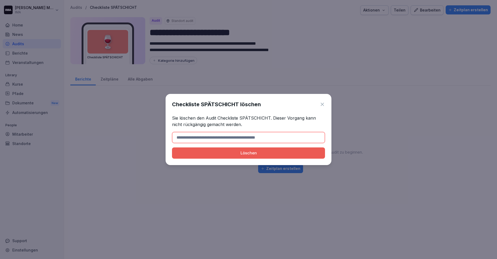
click at [287, 149] on button "Löschen" at bounding box center [248, 152] width 153 height 11
drag, startPoint x: 217, startPoint y: 119, endPoint x: 269, endPoint y: 116, distance: 51.7
click at [269, 116] on p "Sie löschen den Audit Checkliste SPÄTSCHICHT. Dieser Vorgang kann nicht rückgän…" at bounding box center [248, 121] width 153 height 13
copy p "Checkliste SPÄTSCHICHT"
click at [250, 139] on input at bounding box center [248, 137] width 153 height 11
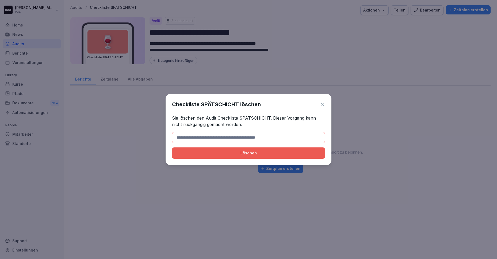
paste input "**********"
click at [241, 154] on div "Löschen" at bounding box center [248, 153] width 144 height 6
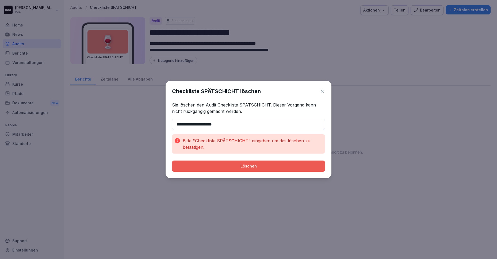
click at [241, 121] on input "**********" at bounding box center [248, 124] width 153 height 11
click at [233, 126] on input "**********" at bounding box center [248, 124] width 153 height 11
click at [228, 167] on div "Löschen" at bounding box center [248, 166] width 144 height 6
click at [176, 126] on input "**********" at bounding box center [248, 124] width 153 height 11
click at [195, 167] on div "Löschen" at bounding box center [248, 166] width 144 height 6
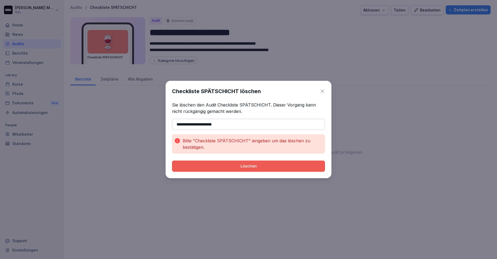
click at [228, 125] on input "**********" at bounding box center [248, 124] width 153 height 11
type input "**********"
click at [234, 164] on div "Löschen" at bounding box center [248, 166] width 144 height 6
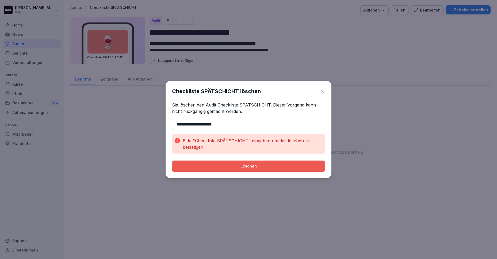
click at [321, 91] on icon at bounding box center [322, 91] width 3 height 3
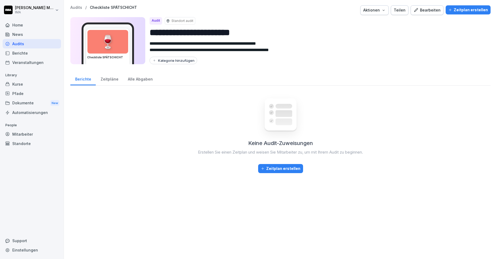
click at [371, 8] on div "Aktionen" at bounding box center [374, 10] width 22 height 6
click at [362, 30] on p "Audit löschen" at bounding box center [352, 31] width 24 height 5
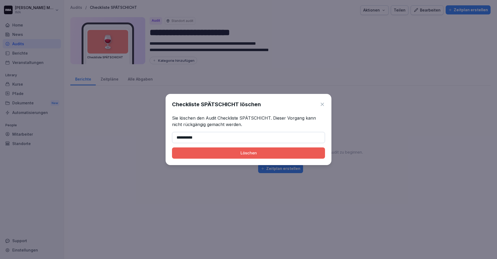
type input "**********"
click at [232, 150] on div "Löschen" at bounding box center [248, 153] width 144 height 6
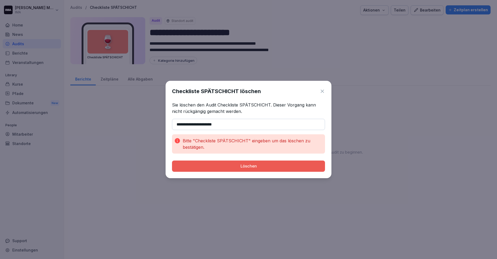
click at [323, 92] on icon at bounding box center [322, 91] width 3 height 3
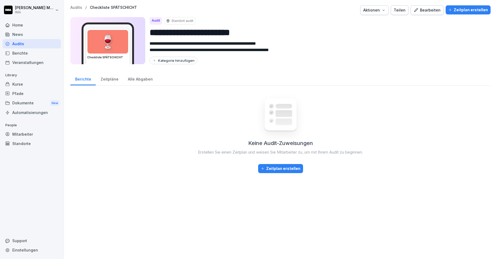
click at [76, 8] on p "Audits" at bounding box center [76, 7] width 12 height 5
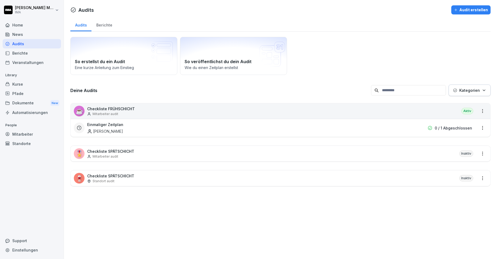
click at [479, 152] on html "Sara Milanovska IMA Home News Audits Berichte Veranstaltungen Library Kurse Pfa…" at bounding box center [248, 129] width 497 height 259
click at [418, 157] on html "Sara Milanovska IMA Home News Audits Berichte Veranstaltungen Library Kurse Pfa…" at bounding box center [248, 129] width 497 height 259
click at [400, 153] on div "🎖️ Checkliste SPÄTSCHICHT Mitarbeiter audit Inaktiv" at bounding box center [281, 154] width 420 height 16
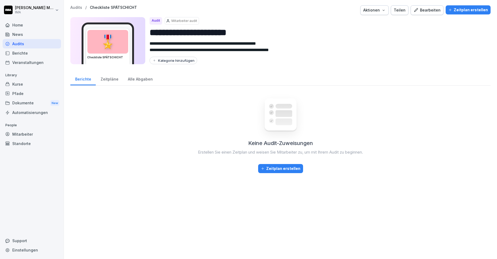
click at [430, 10] on div "Bearbeiten" at bounding box center [426, 10] width 27 height 6
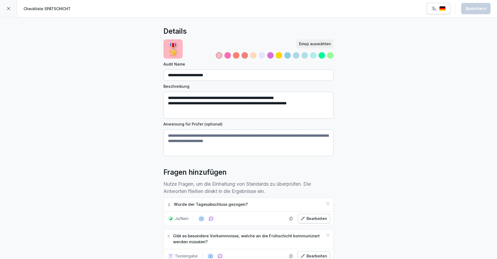
click at [217, 75] on input "**********" at bounding box center [248, 75] width 170 height 11
type input "**********"
click at [480, 11] on div "Speichern" at bounding box center [475, 9] width 21 height 6
click at [8, 5] on div at bounding box center [8, 8] width 17 height 17
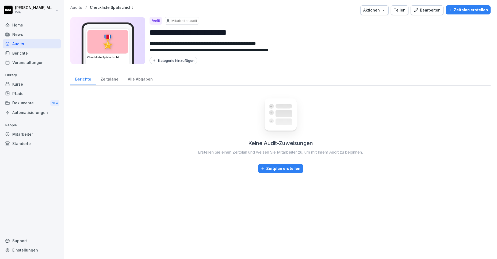
click at [79, 8] on p "Audits" at bounding box center [76, 7] width 12 height 5
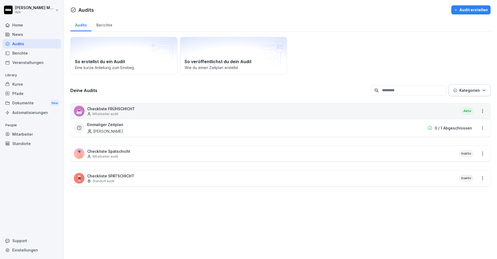
click at [479, 178] on html "[PERSON_NAME] IMA Home News Audits Berichte Veranstaltungen Library Kurse Pfade…" at bounding box center [248, 129] width 497 height 259
click at [397, 182] on html "[PERSON_NAME] IMA Home News Audits Berichte Veranstaltungen Library Kurse Pfade…" at bounding box center [248, 129] width 497 height 259
click at [397, 182] on div "🍷 Checkliste SPÄTSCHICHT Standort audit Inaktiv" at bounding box center [281, 178] width 420 height 16
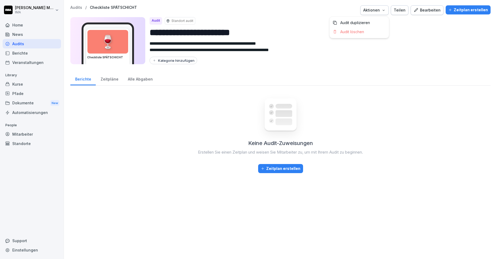
click at [378, 10] on div "Aktionen" at bounding box center [374, 10] width 22 height 6
click at [373, 35] on div "Audit löschen" at bounding box center [358, 31] width 59 height 9
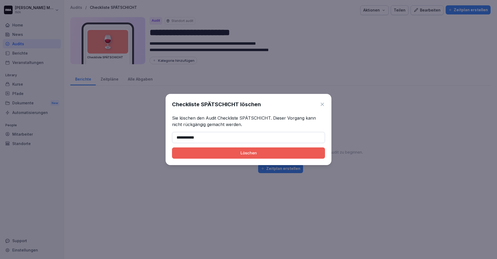
type input "**********"
click at [232, 152] on div "Löschen" at bounding box center [248, 153] width 144 height 6
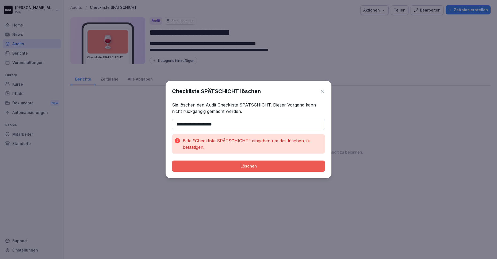
click at [225, 162] on button "Löschen" at bounding box center [248, 165] width 153 height 11
click at [322, 90] on icon at bounding box center [322, 91] width 3 height 3
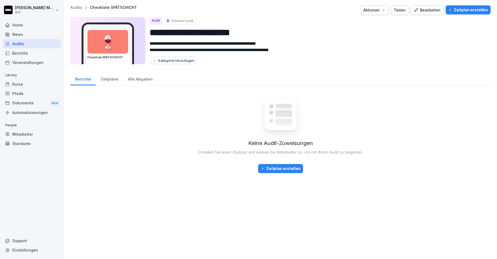
click at [16, 26] on div "Home" at bounding box center [32, 24] width 58 height 9
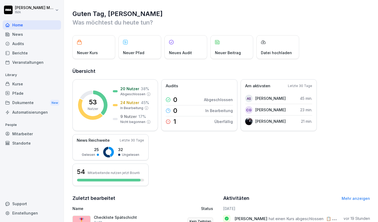
click at [163, 153] on div "53 Nutzer 20 Nutzer 38 % Abgeschlossen 24 Nutzer 45 % In Bearbeitung 9 Nutzer 1…" at bounding box center [221, 132] width 298 height 107
click at [164, 101] on div "Audits 0 Abgeschlossen 0 In Bearbeitung 1 Überfällig" at bounding box center [199, 105] width 76 height 52
